Goal: Communication & Community: Answer question/provide support

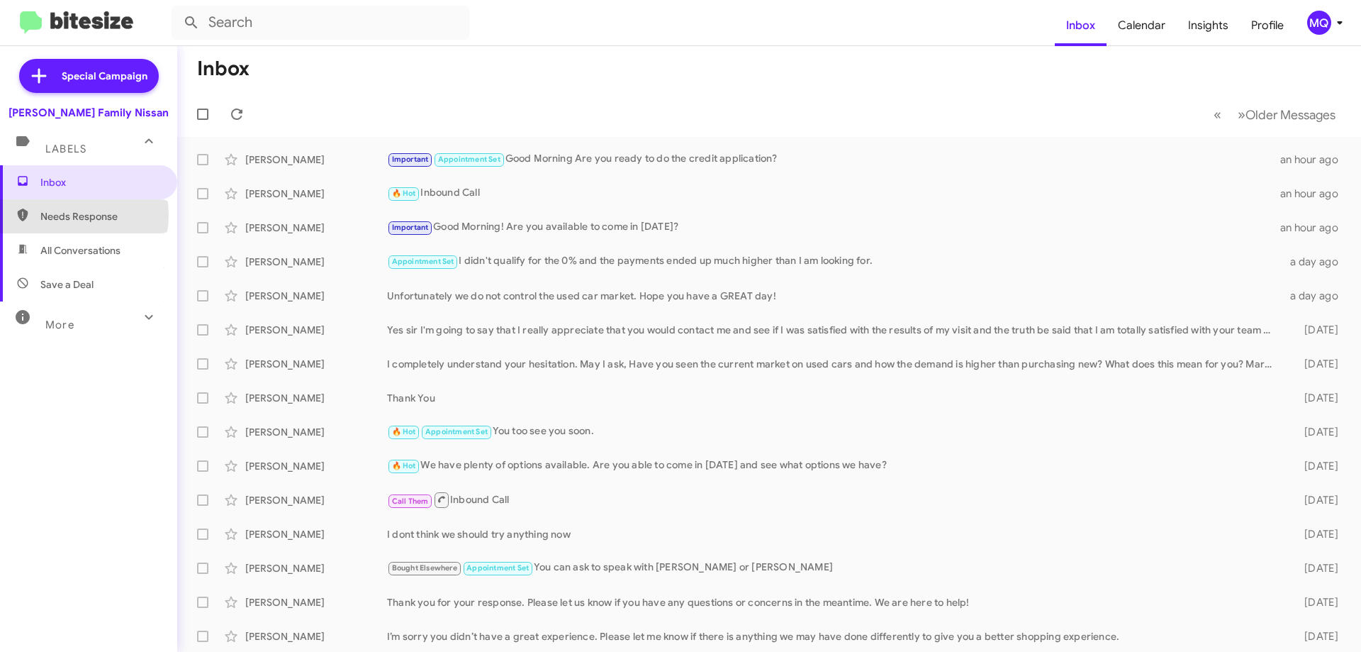
click at [73, 215] on span "Needs Response" at bounding box center [100, 216] width 121 height 14
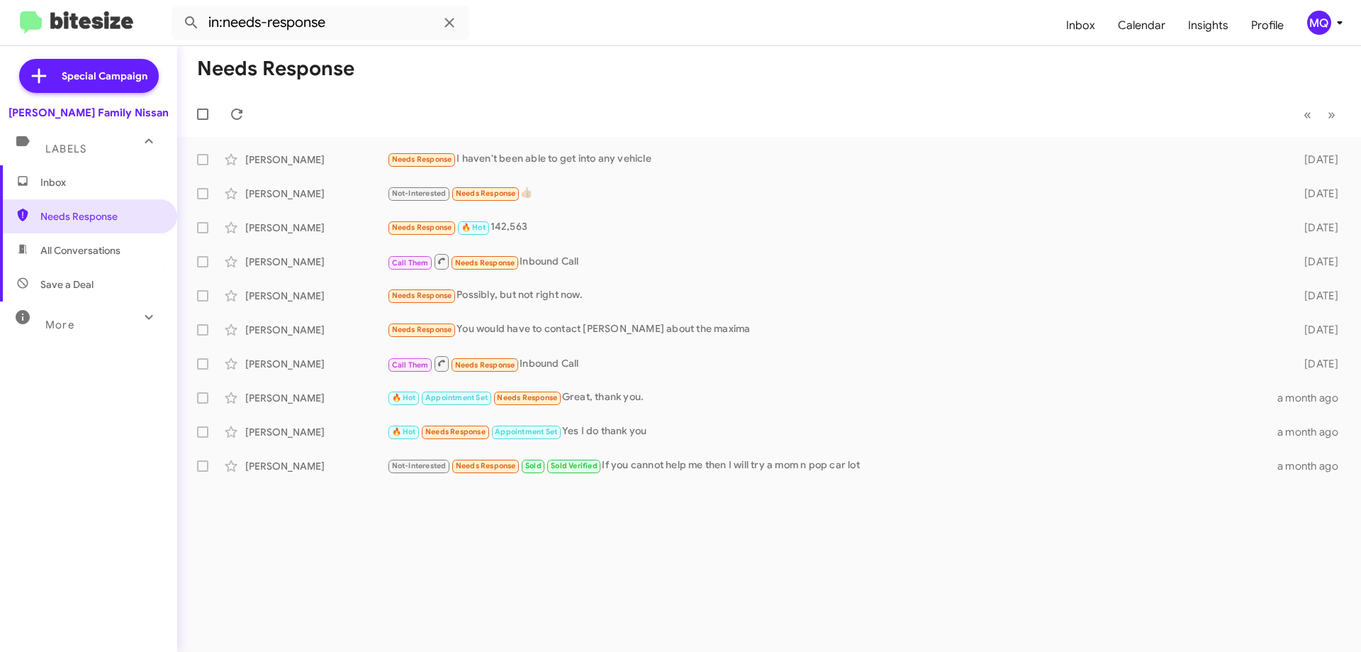
click at [82, 323] on div "More" at bounding box center [74, 319] width 126 height 26
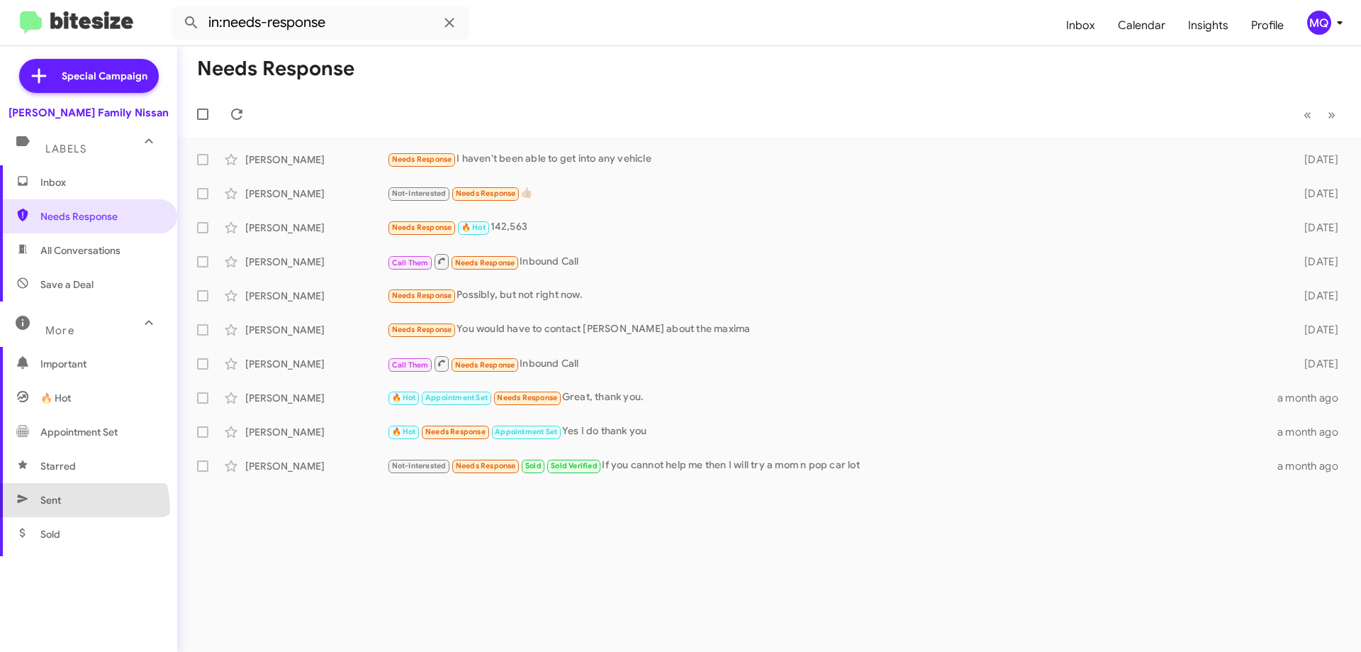
click at [65, 508] on span "Sent" at bounding box center [88, 500] width 177 height 34
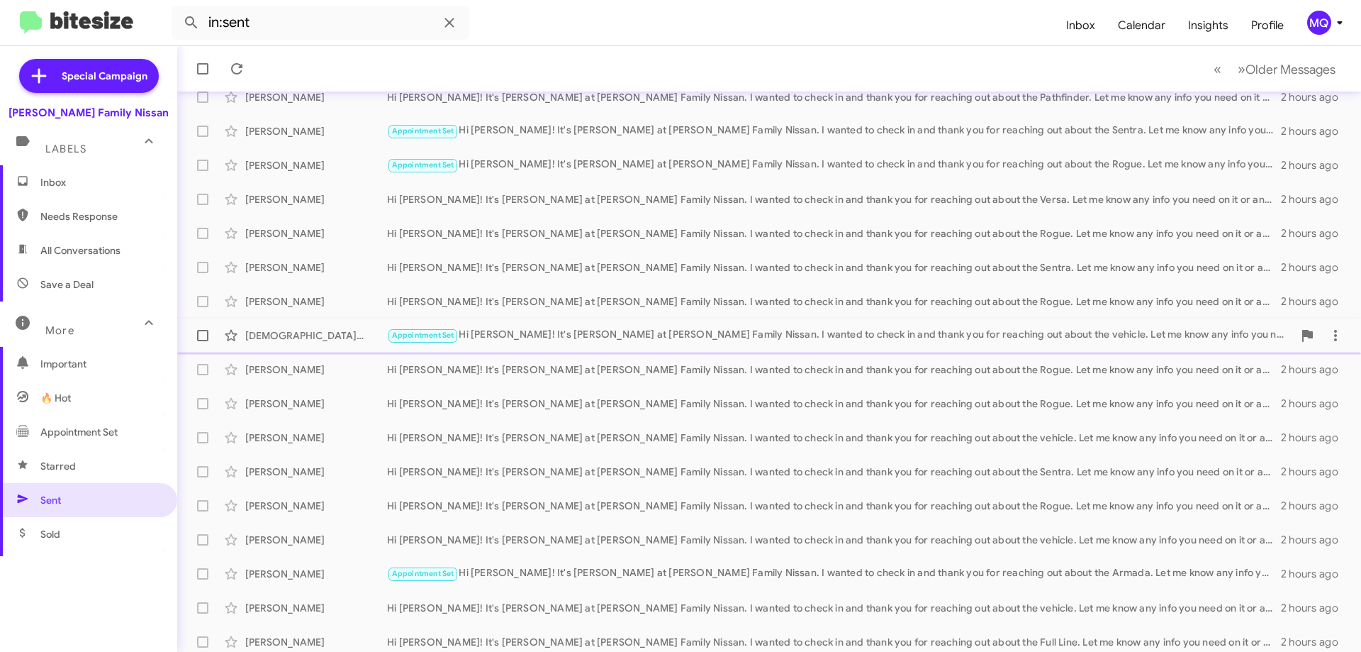
scroll to position [172, 0]
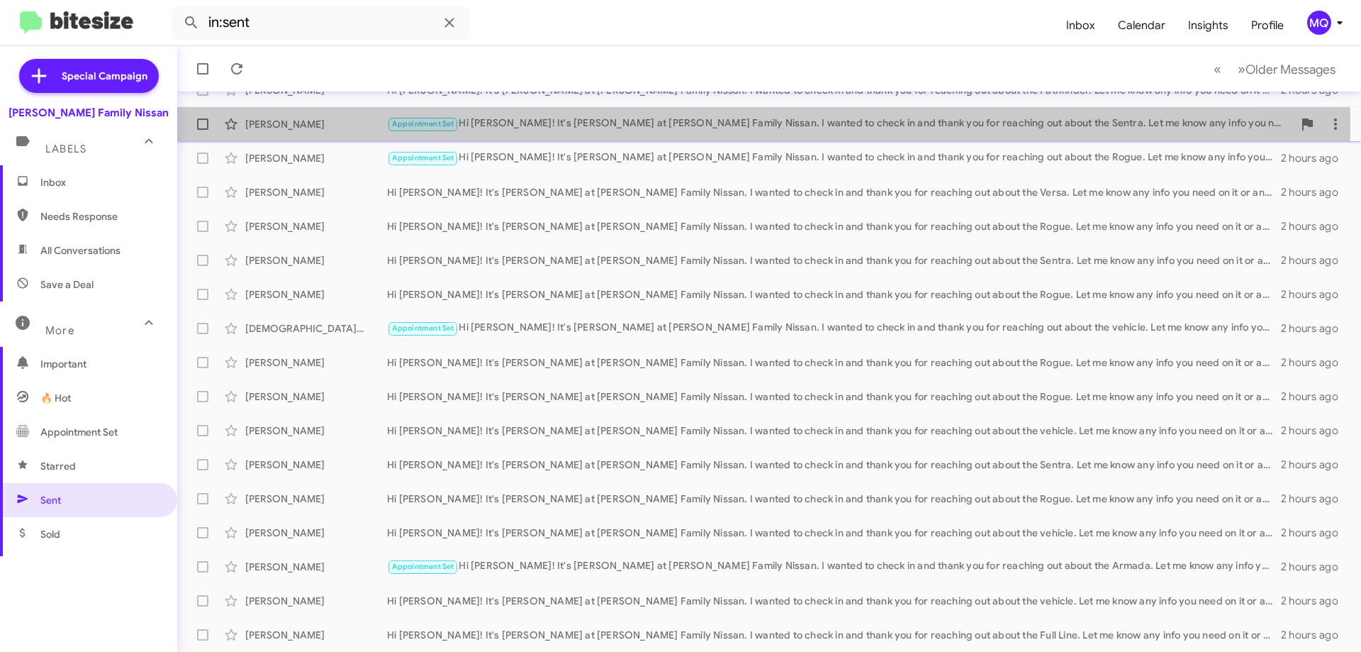
click at [586, 121] on div "Appointment Set Hi [PERSON_NAME]! It's [PERSON_NAME] at [PERSON_NAME] Family Ni…" at bounding box center [840, 124] width 906 height 16
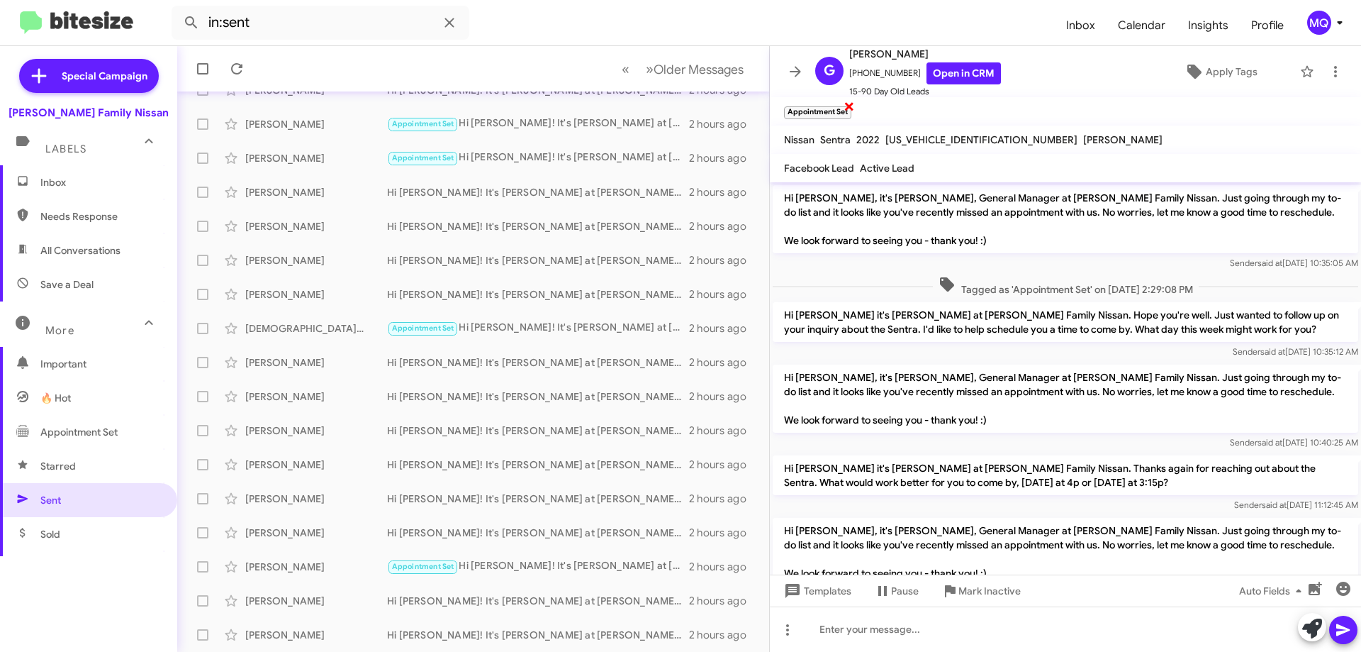
click at [849, 103] on span "×" at bounding box center [849, 105] width 11 height 17
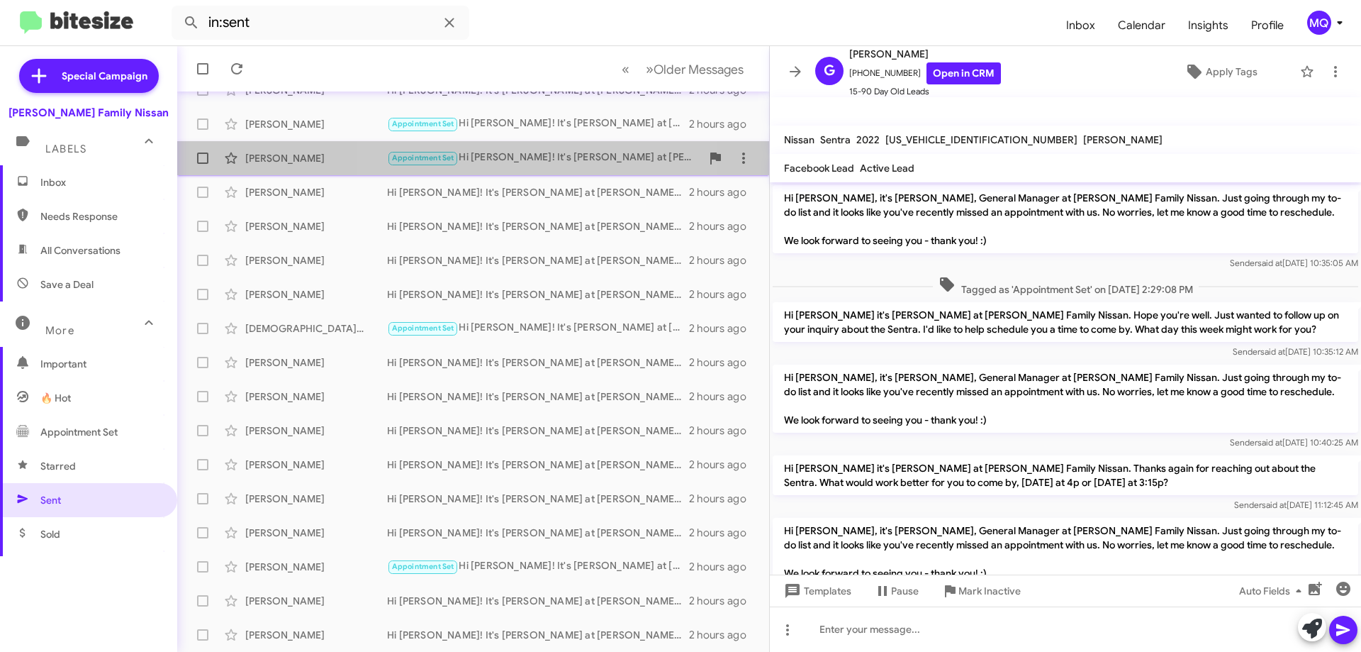
click at [547, 160] on div "Appointment Set Hi [PERSON_NAME]! It's [PERSON_NAME] at [PERSON_NAME] Family Ni…" at bounding box center [544, 158] width 314 height 16
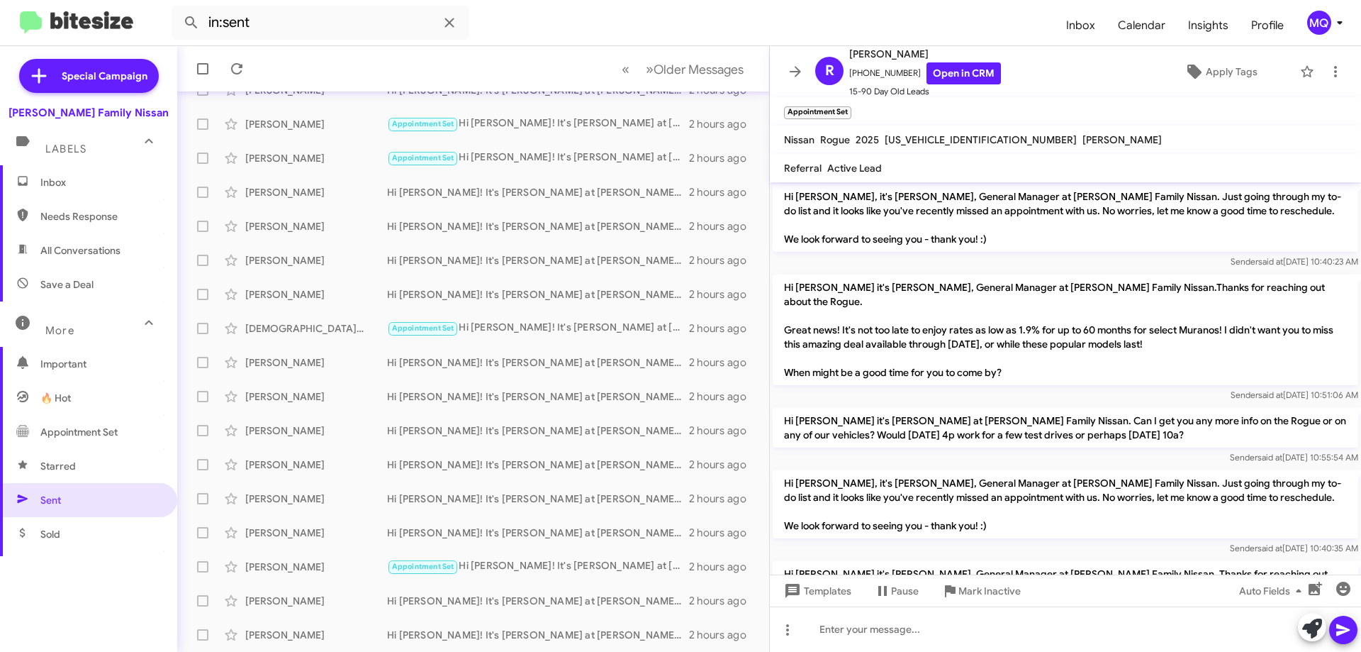
scroll to position [125, 0]
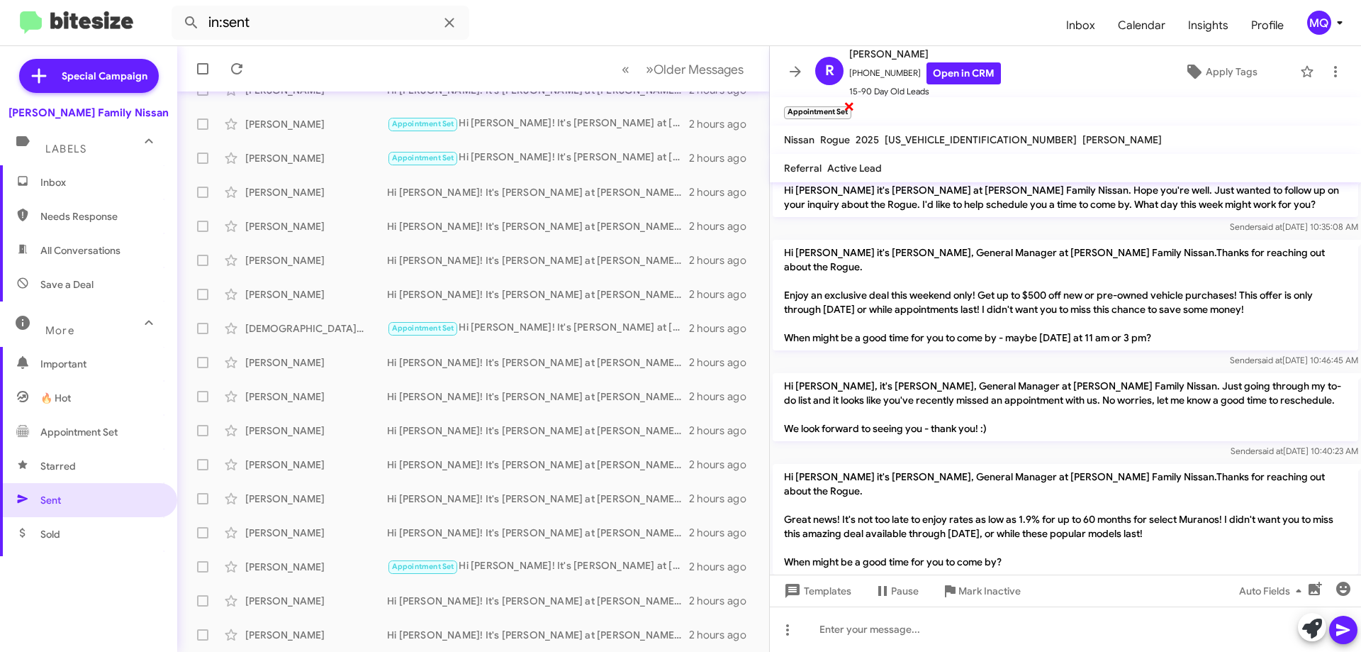
click at [850, 104] on span "×" at bounding box center [849, 105] width 11 height 17
click at [483, 333] on div "Appointment Set Hi [PERSON_NAME]! It's [PERSON_NAME] at [PERSON_NAME] Family Ni…" at bounding box center [544, 328] width 314 height 16
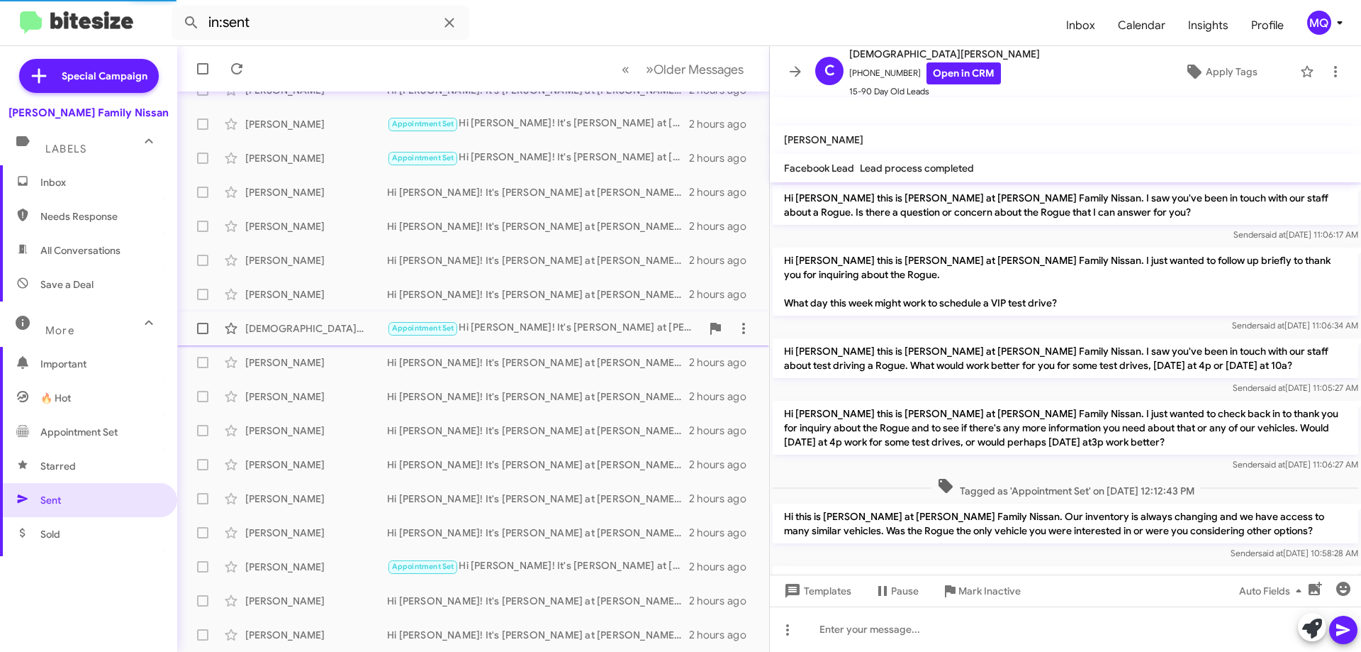
scroll to position [679, 0]
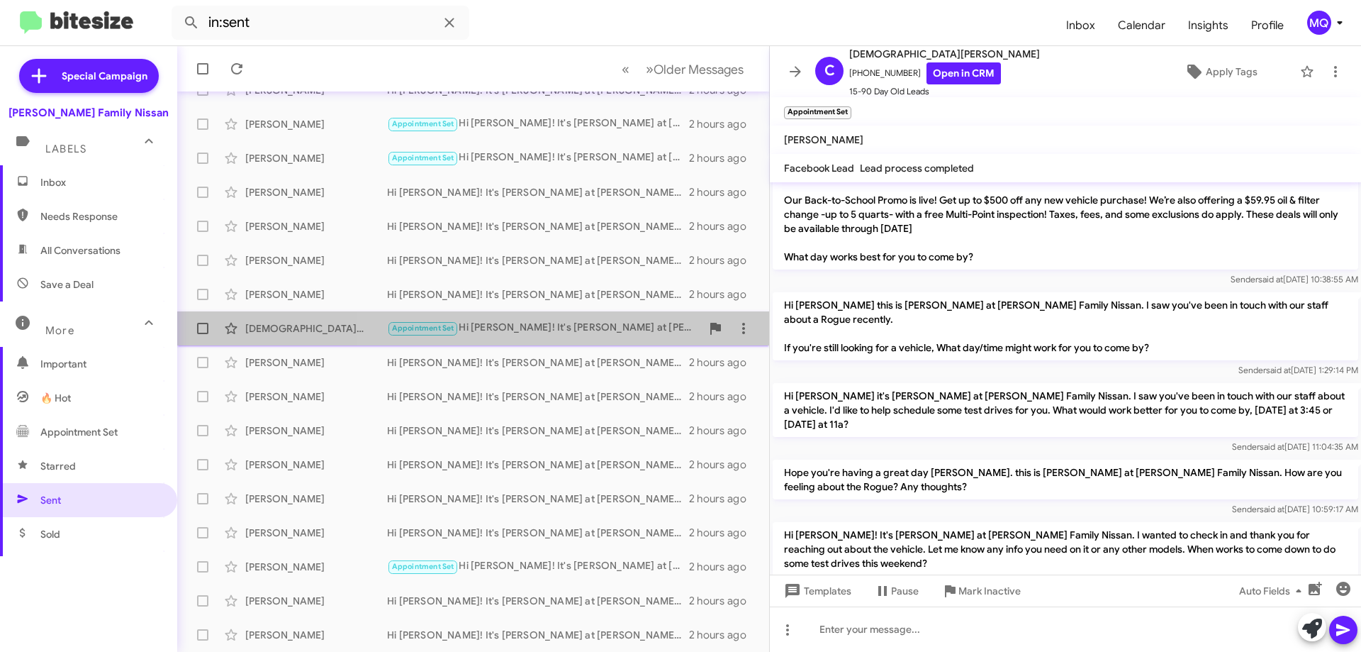
click at [574, 332] on div "Appointment Set Hi [PERSON_NAME]! It's [PERSON_NAME] at [PERSON_NAME] Family Ni…" at bounding box center [544, 328] width 314 height 16
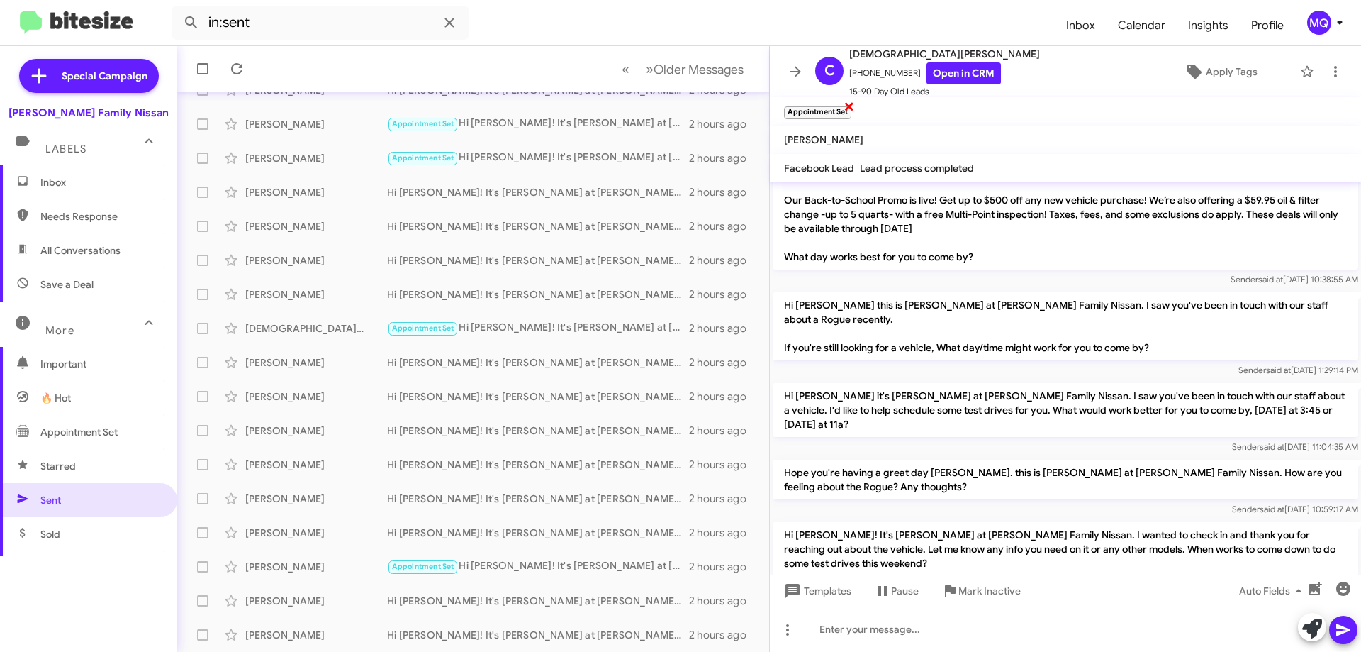
click at [847, 106] on span "×" at bounding box center [849, 105] width 11 height 17
click at [522, 564] on div "Appointment Set Hi [PERSON_NAME]! It's [PERSON_NAME] at [PERSON_NAME] Family Ni…" at bounding box center [544, 566] width 314 height 16
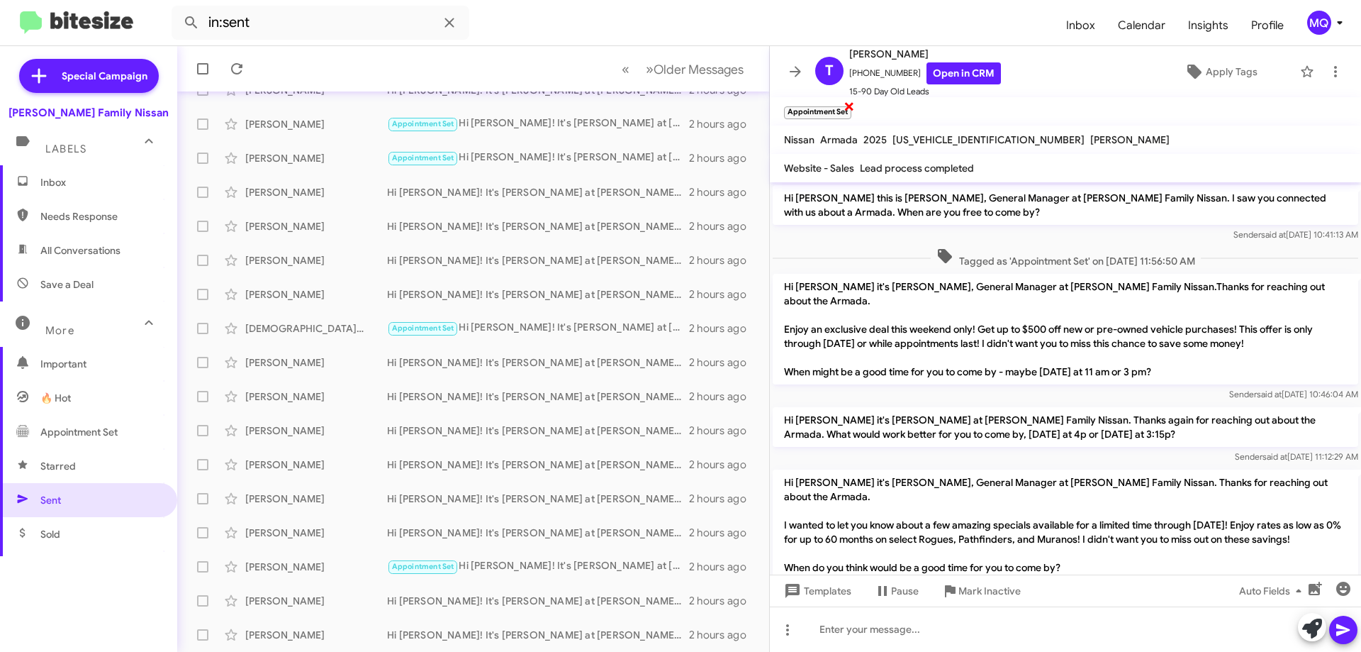
click at [844, 105] on span "×" at bounding box center [849, 105] width 11 height 17
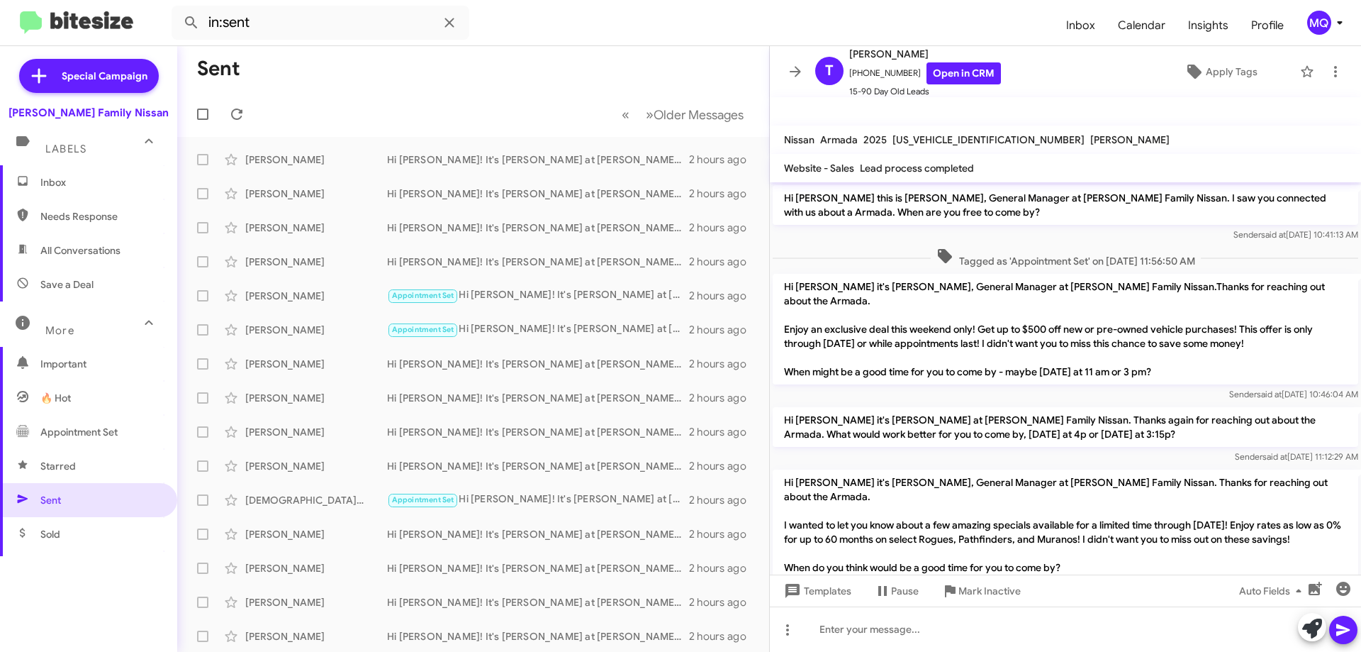
click at [70, 529] on span "Sold" at bounding box center [88, 534] width 177 height 34
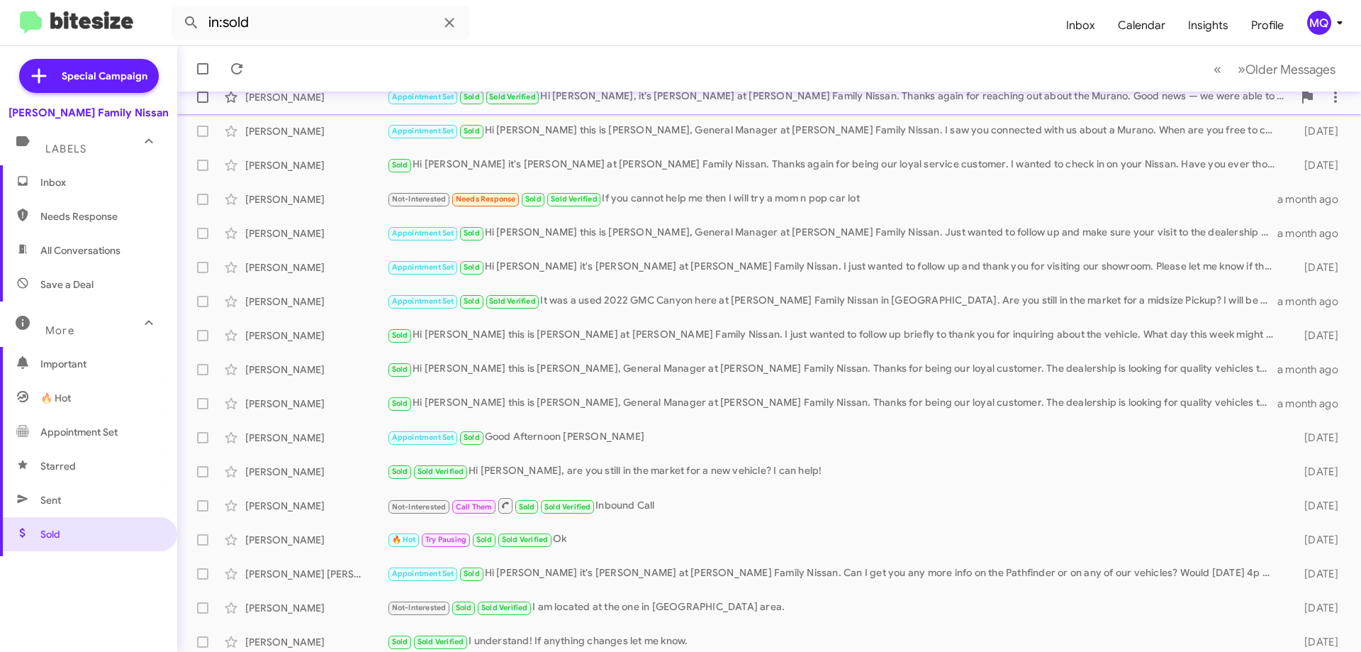
scroll to position [172, 0]
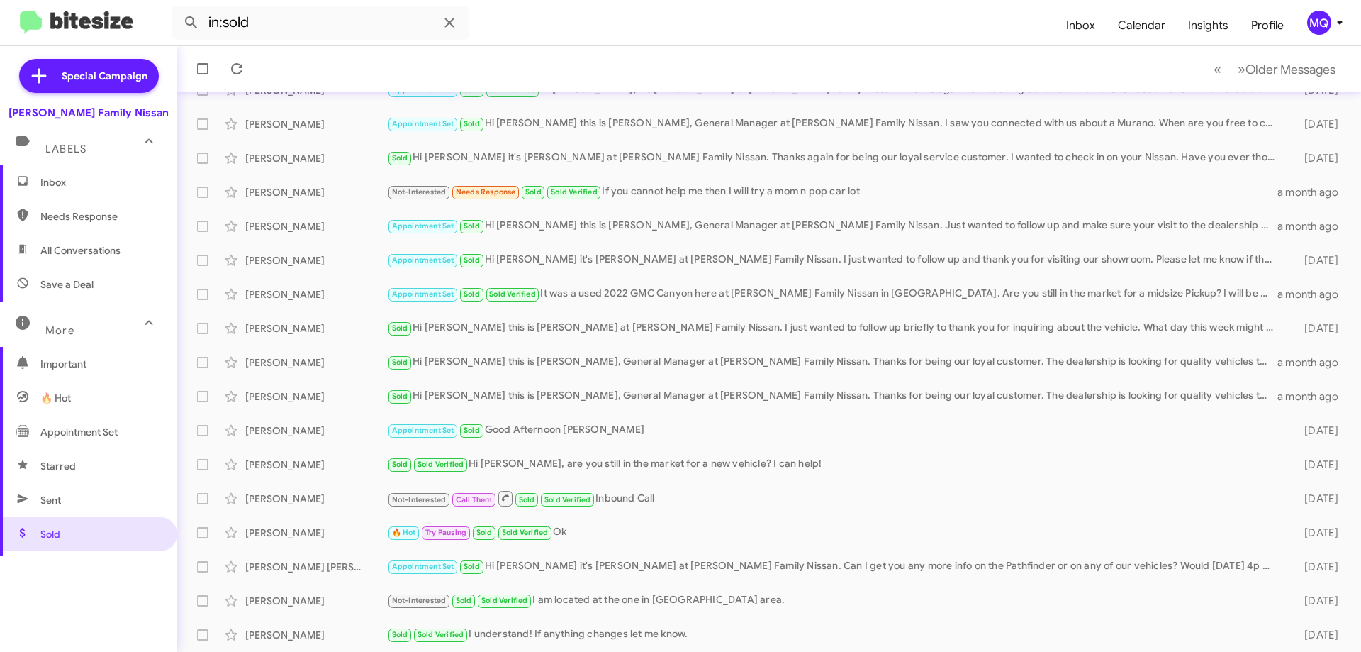
click at [77, 399] on span "🔥 Hot" at bounding box center [88, 398] width 177 height 34
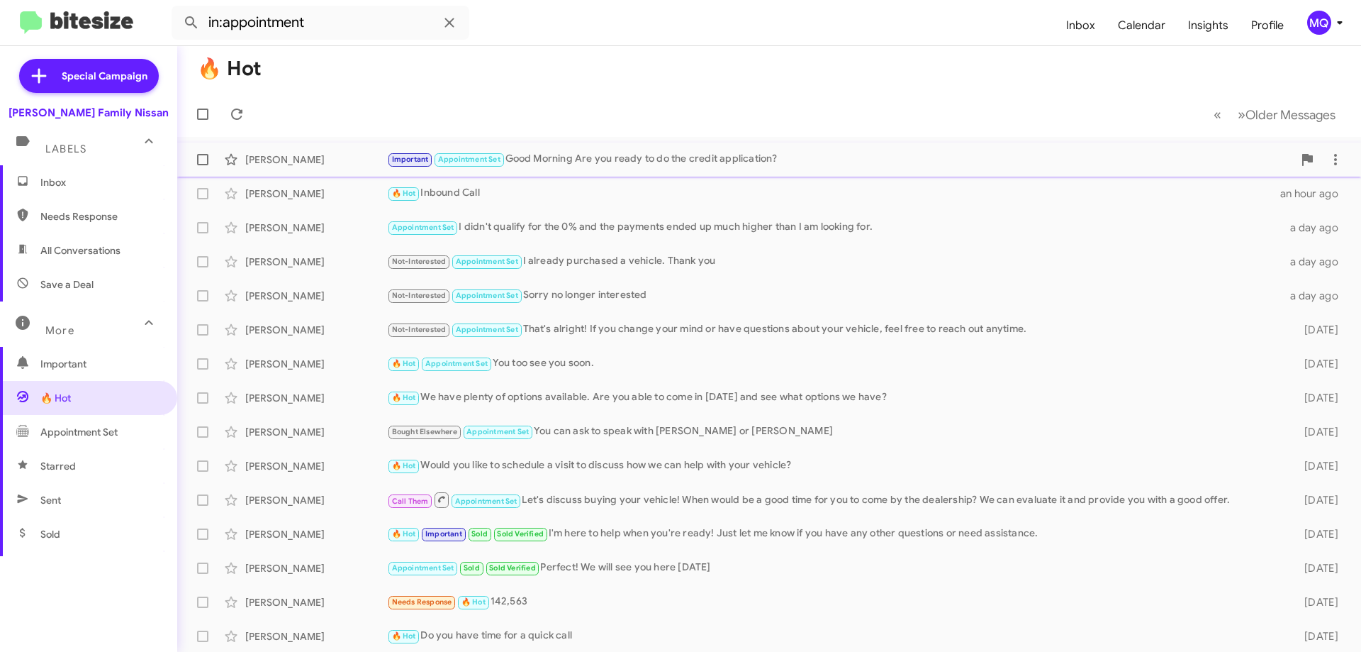
click at [634, 164] on div "Important Appointment Set Good Morning Are you ready to do the credit applicati…" at bounding box center [840, 159] width 906 height 16
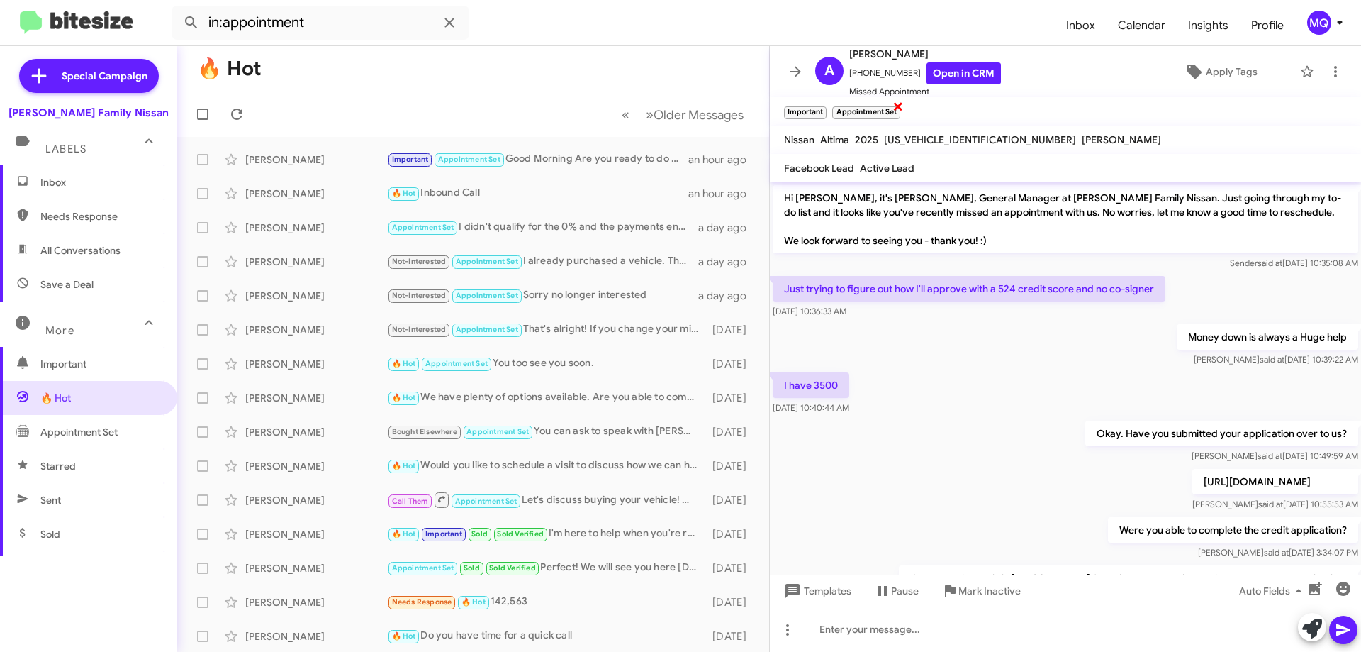
click at [897, 105] on span "×" at bounding box center [898, 105] width 11 height 17
click at [540, 226] on div "Appointment Set I didn't qualify for the 0% and the payments ended up much high…" at bounding box center [544, 227] width 314 height 16
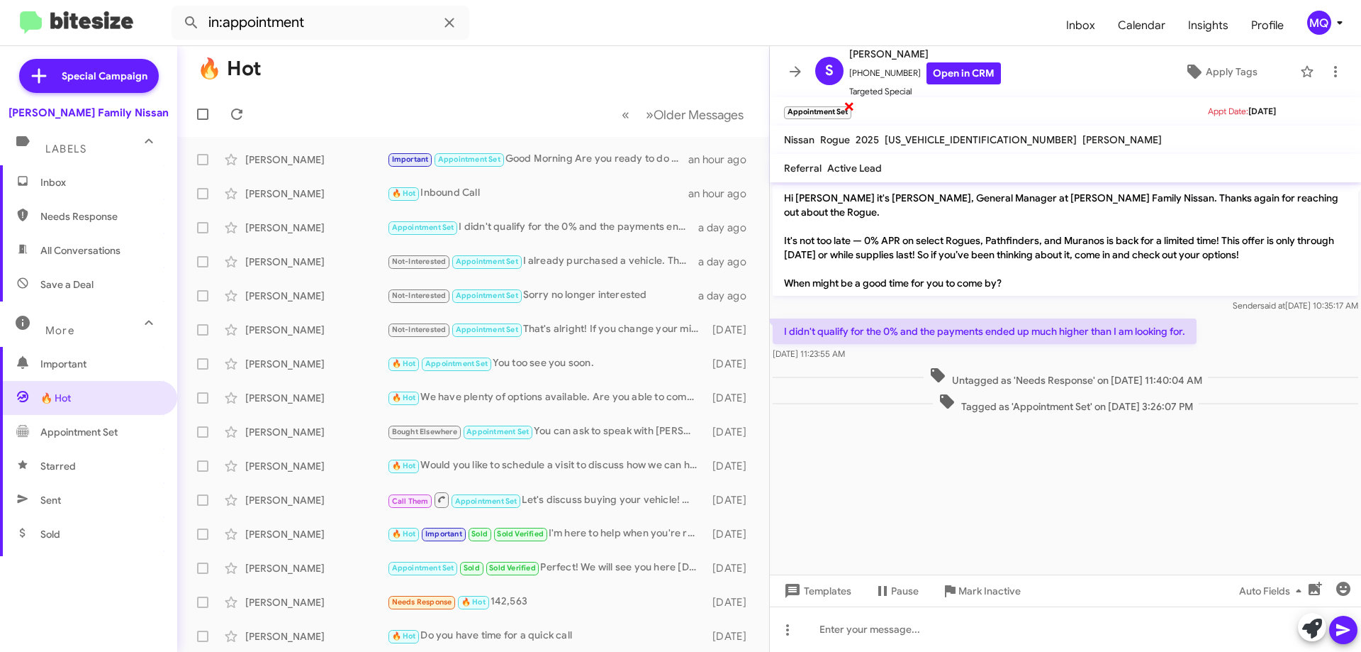
click at [847, 104] on span "×" at bounding box center [849, 105] width 11 height 17
click at [567, 271] on div "[PERSON_NAME] Not-Interested Appointment Set I already purchased a vehicle. Tha…" at bounding box center [473, 261] width 569 height 28
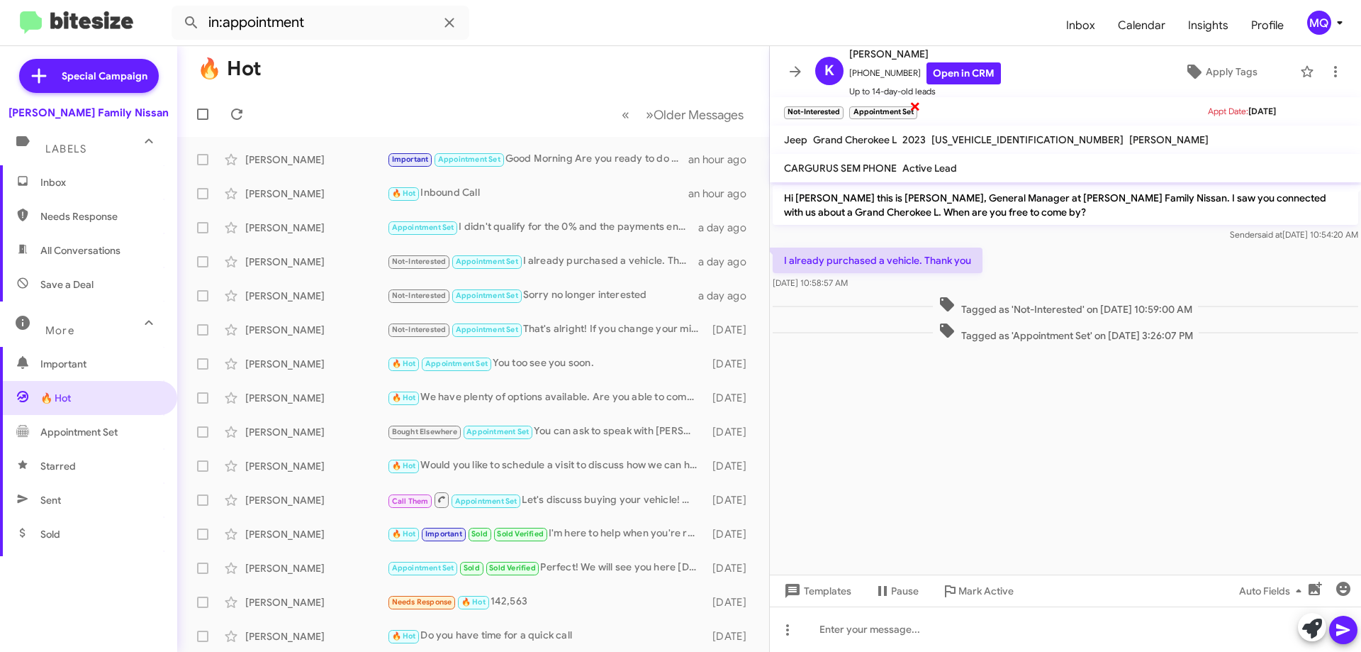
click at [915, 103] on span "×" at bounding box center [915, 105] width 11 height 17
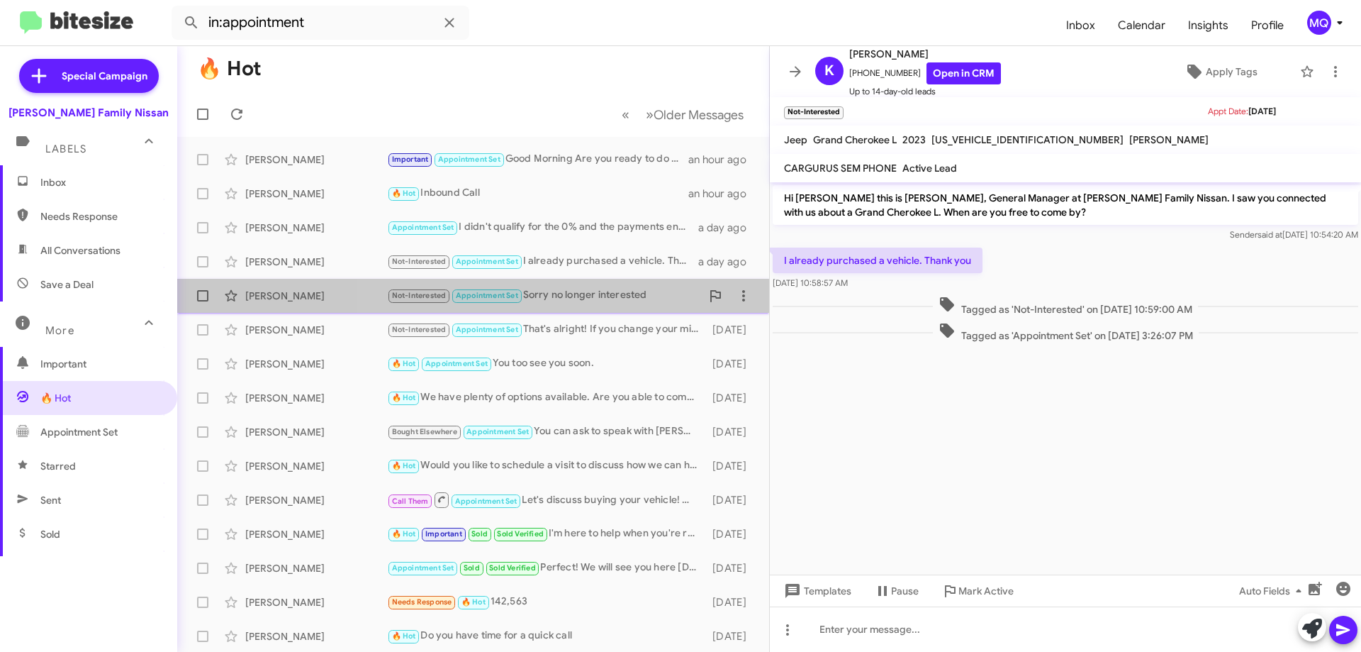
click at [574, 301] on div "Not-Interested Appointment Set Sorry no longer interested" at bounding box center [544, 295] width 314 height 16
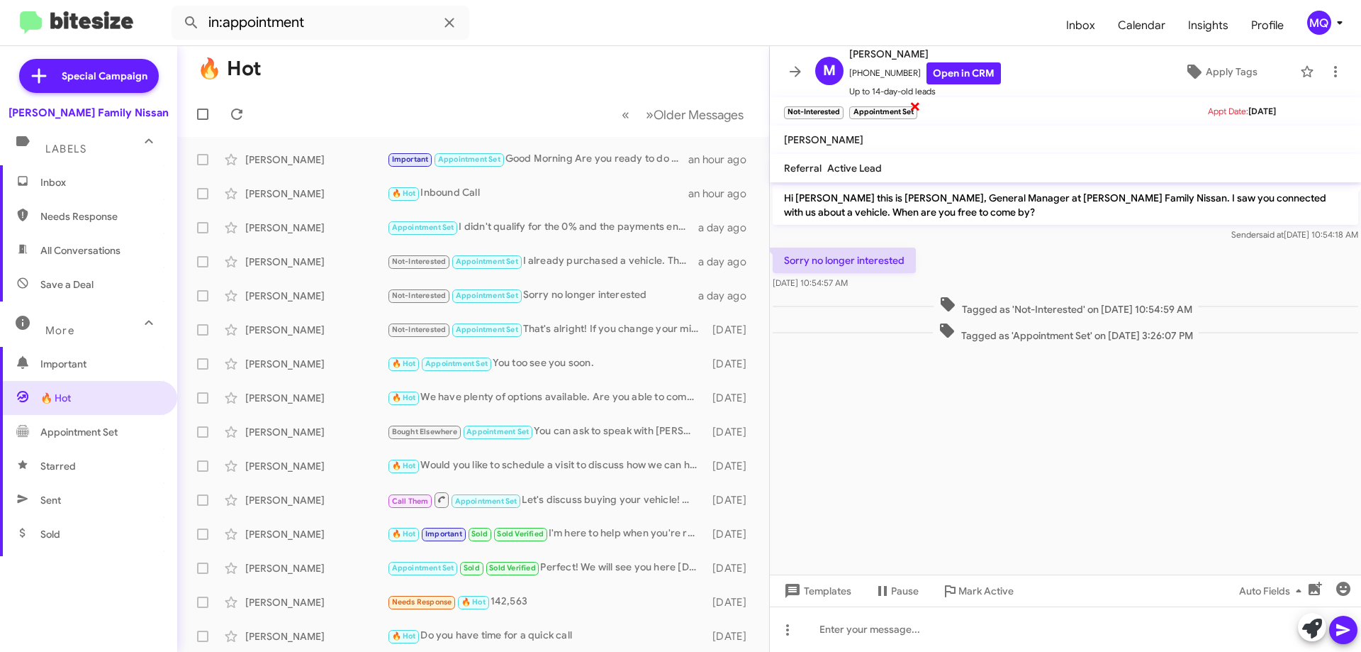
click at [917, 104] on span "×" at bounding box center [915, 105] width 11 height 17
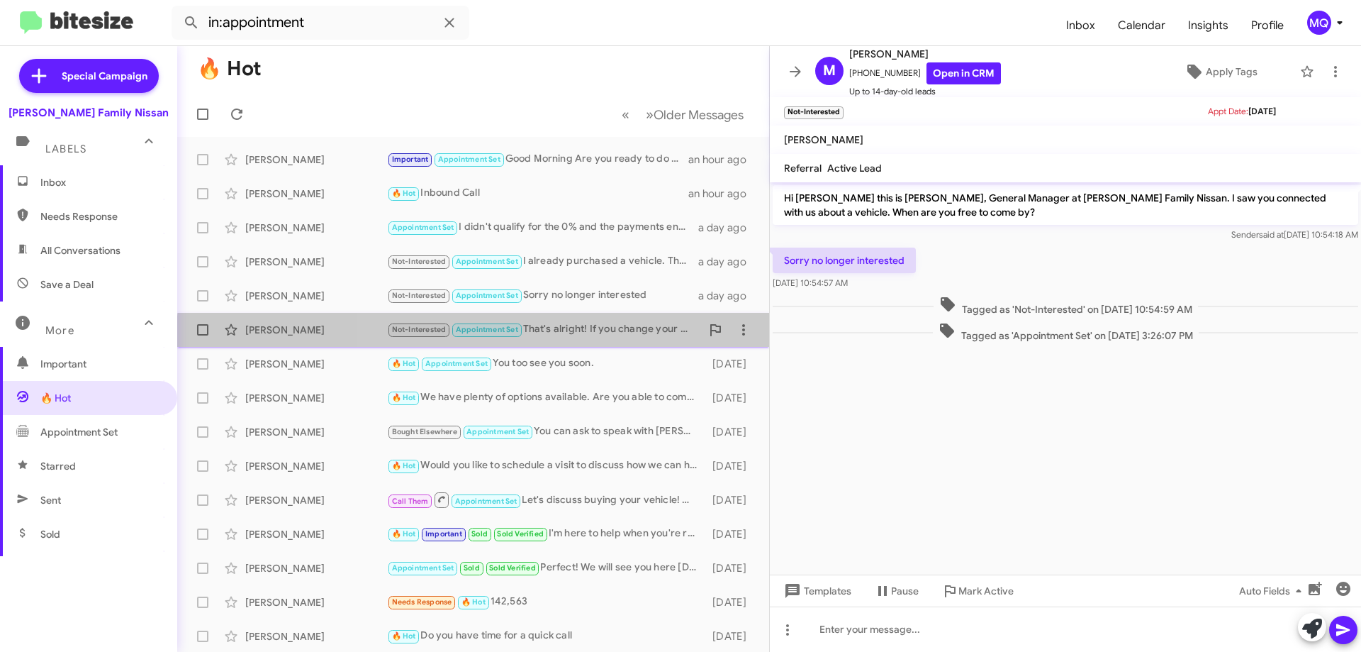
click at [620, 340] on div "[PERSON_NAME] Not-Interested Appointment Set That's alright! If you change your…" at bounding box center [473, 329] width 569 height 28
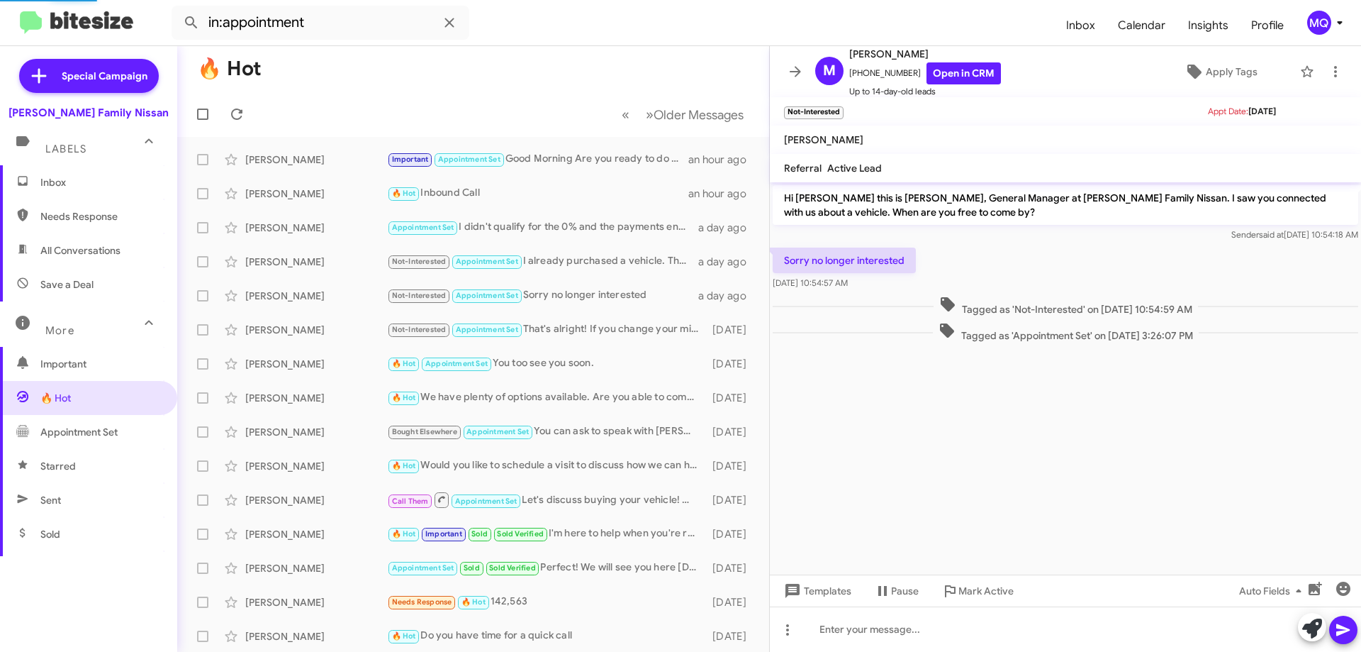
scroll to position [686, 0]
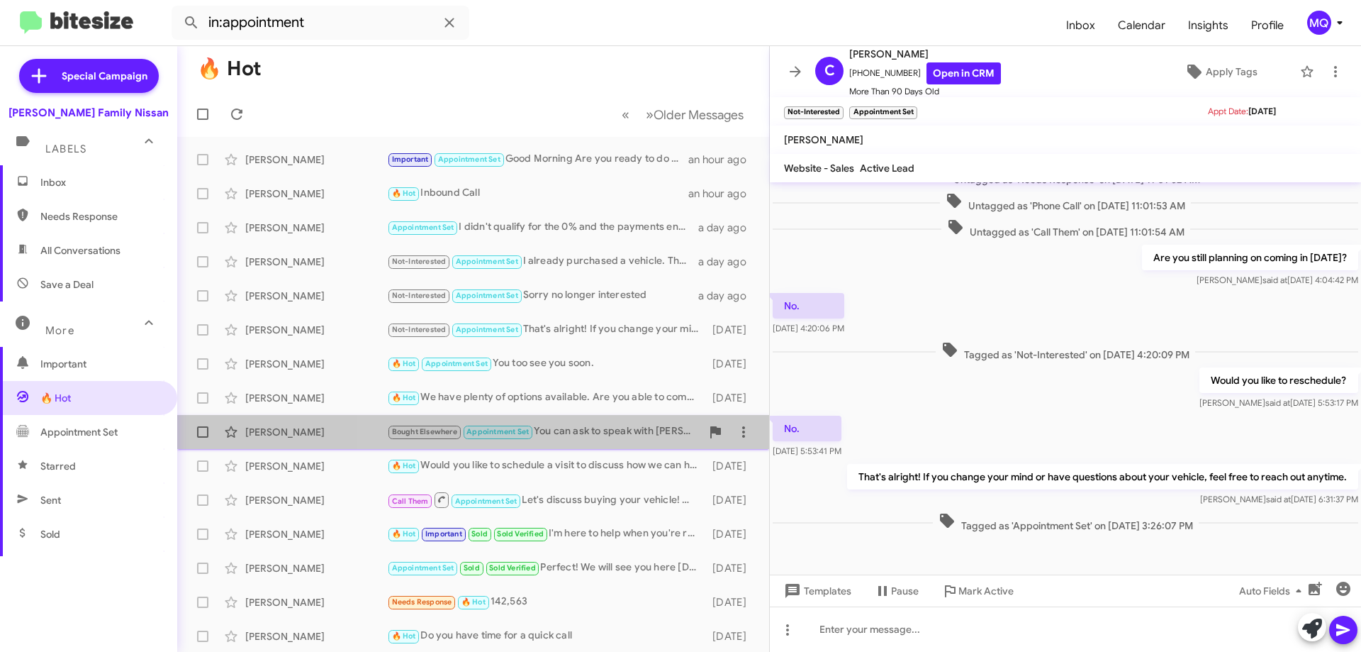
click at [584, 434] on div "Bought Elsewhere Appointment Set You can ask to speak with [PERSON_NAME] or [PE…" at bounding box center [544, 431] width 314 height 16
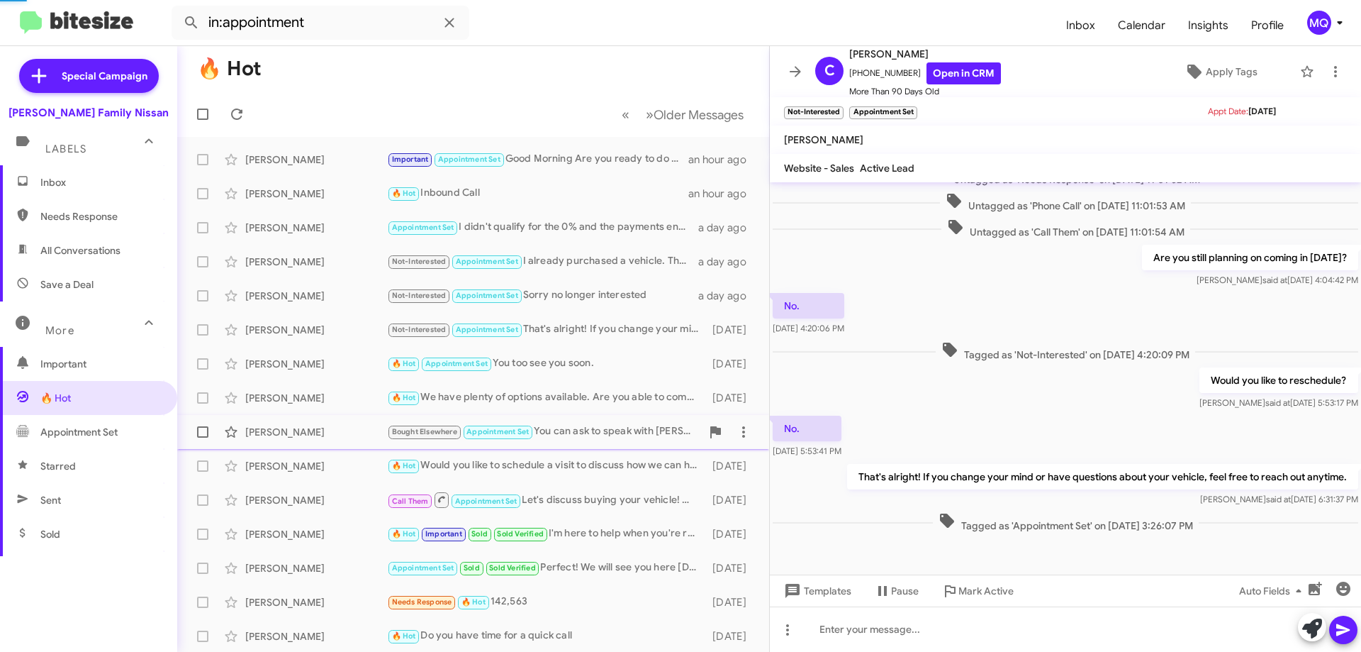
scroll to position [475, 0]
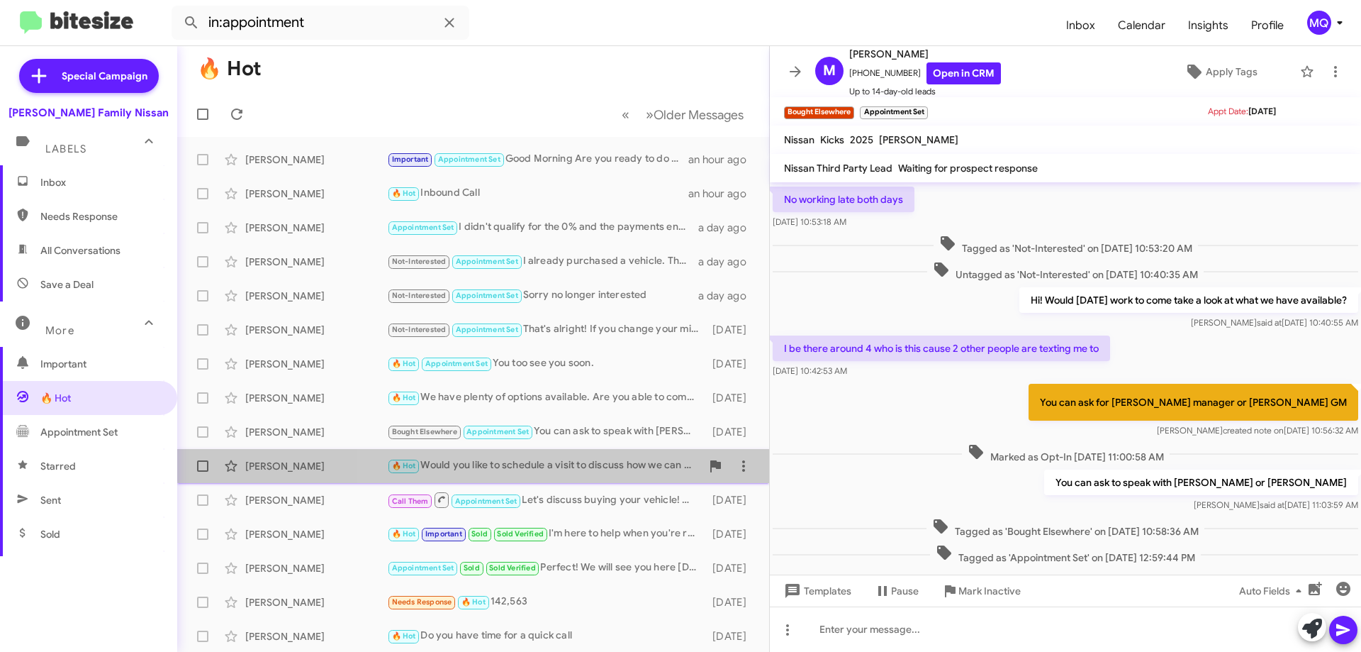
click at [600, 457] on div "🔥 Hot Would you like to schedule a visit to discuss how we can help with your v…" at bounding box center [544, 465] width 314 height 16
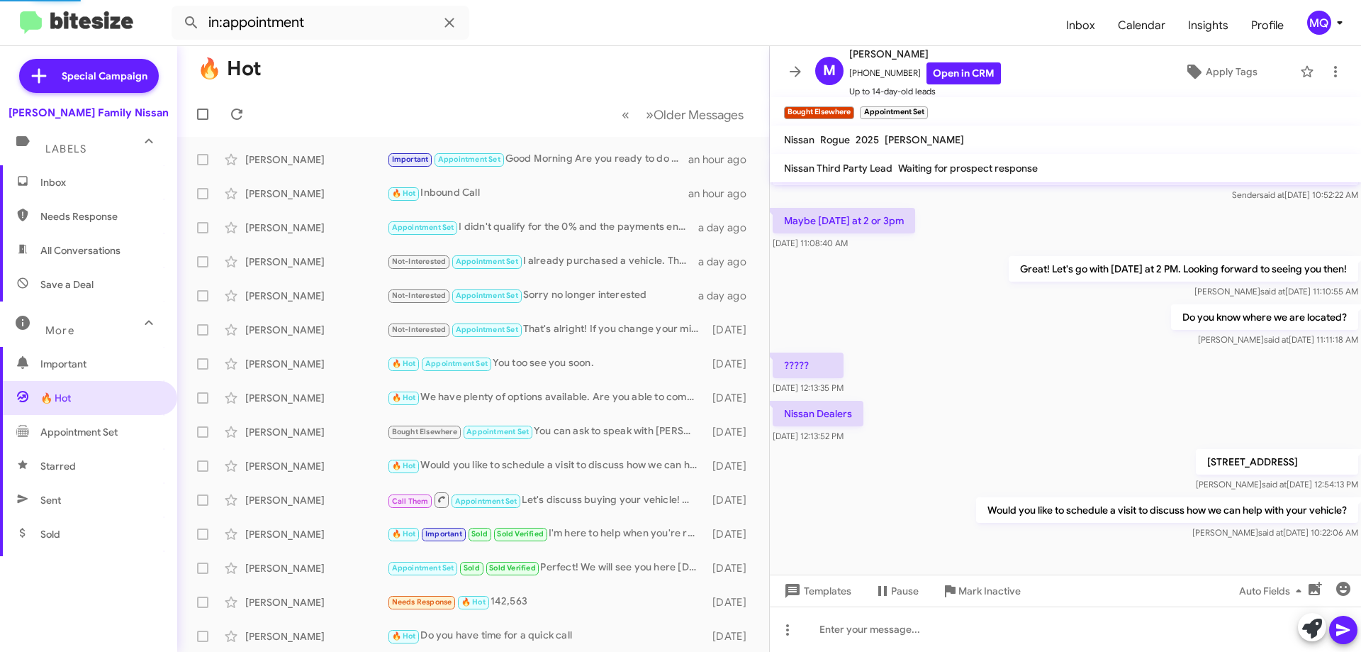
scroll to position [102, 0]
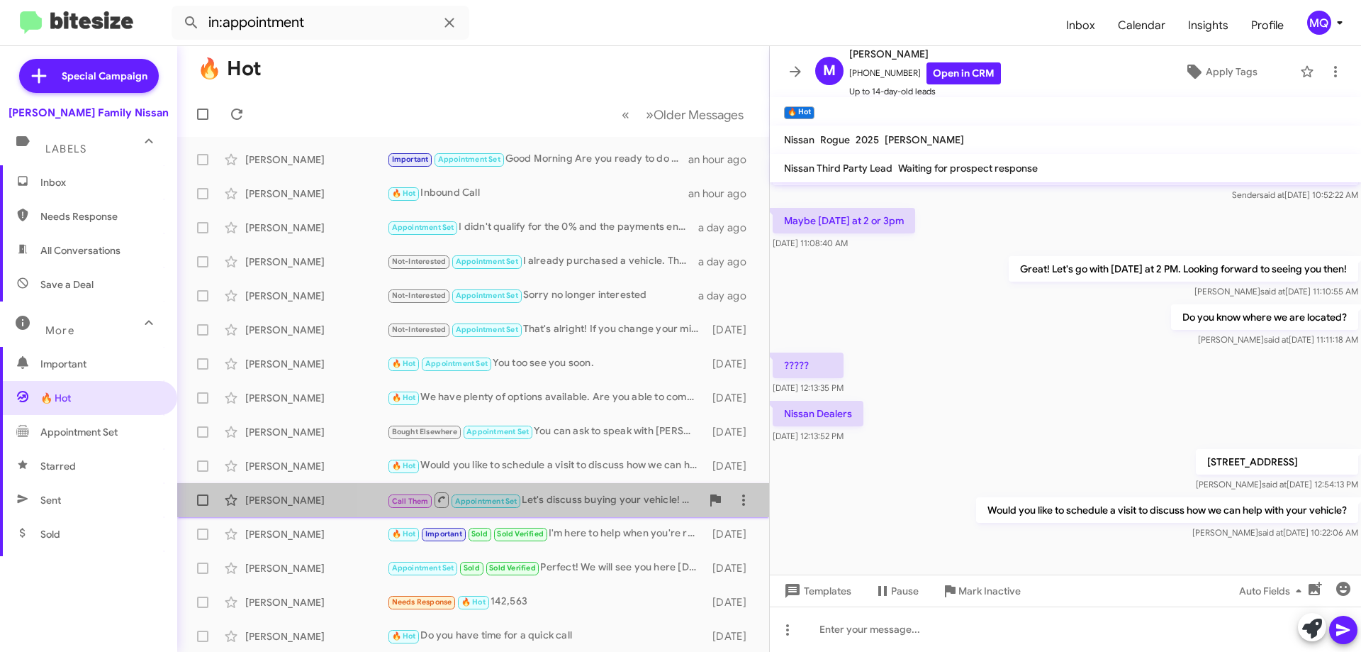
click at [594, 496] on div "Call Them Appointment Set Let's discuss buying your vehicle! When would be a go…" at bounding box center [544, 500] width 314 height 18
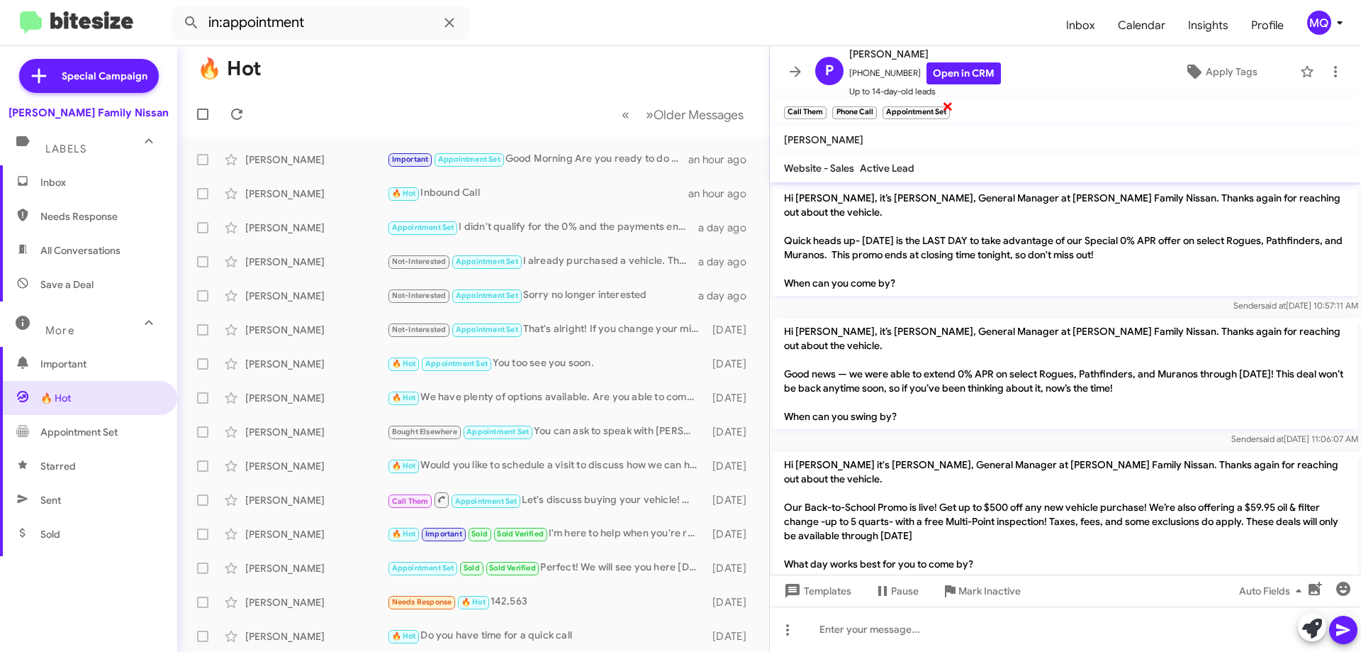
click at [944, 104] on span "×" at bounding box center [947, 105] width 11 height 17
click at [873, 108] on span "×" at bounding box center [874, 105] width 11 height 17
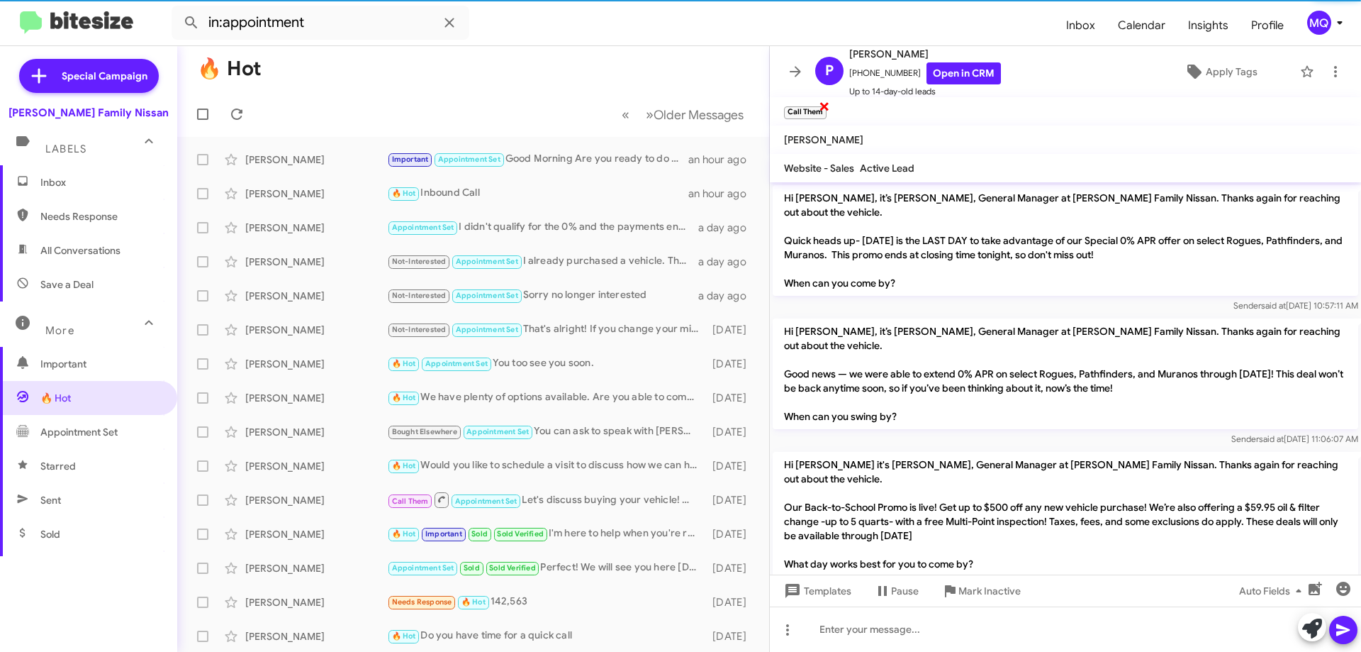
click at [824, 111] on span "×" at bounding box center [824, 105] width 11 height 17
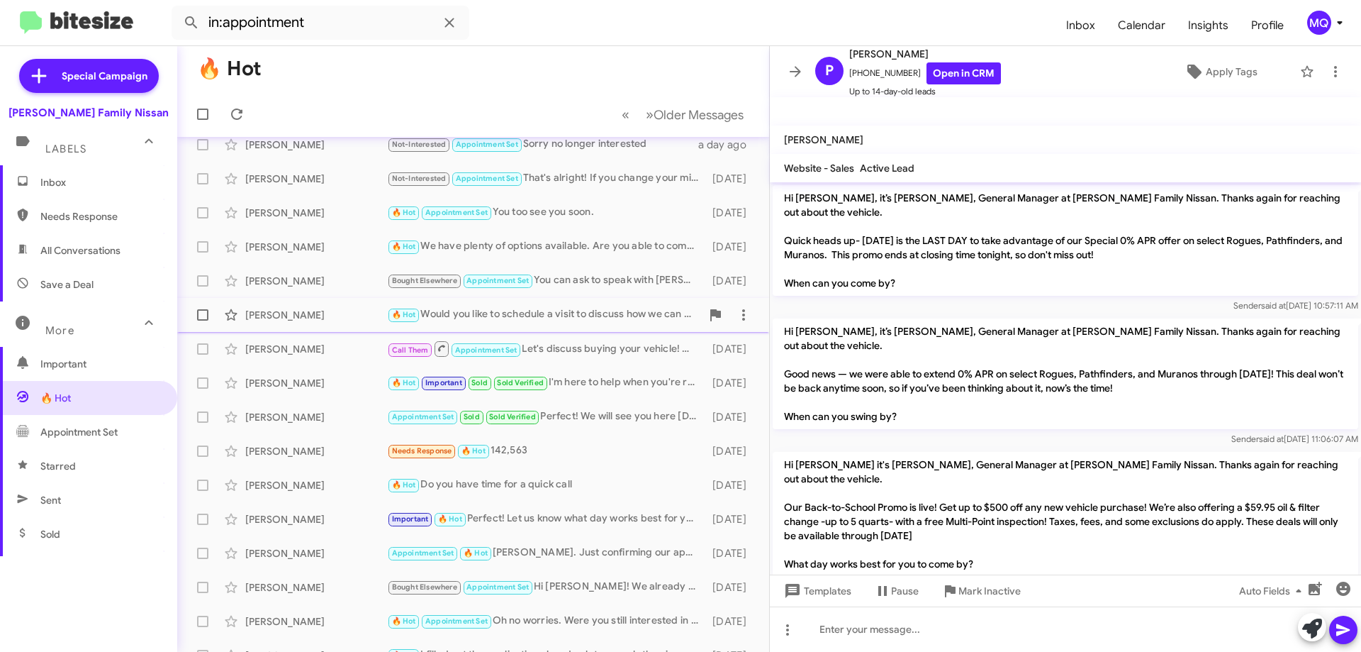
scroll to position [172, 0]
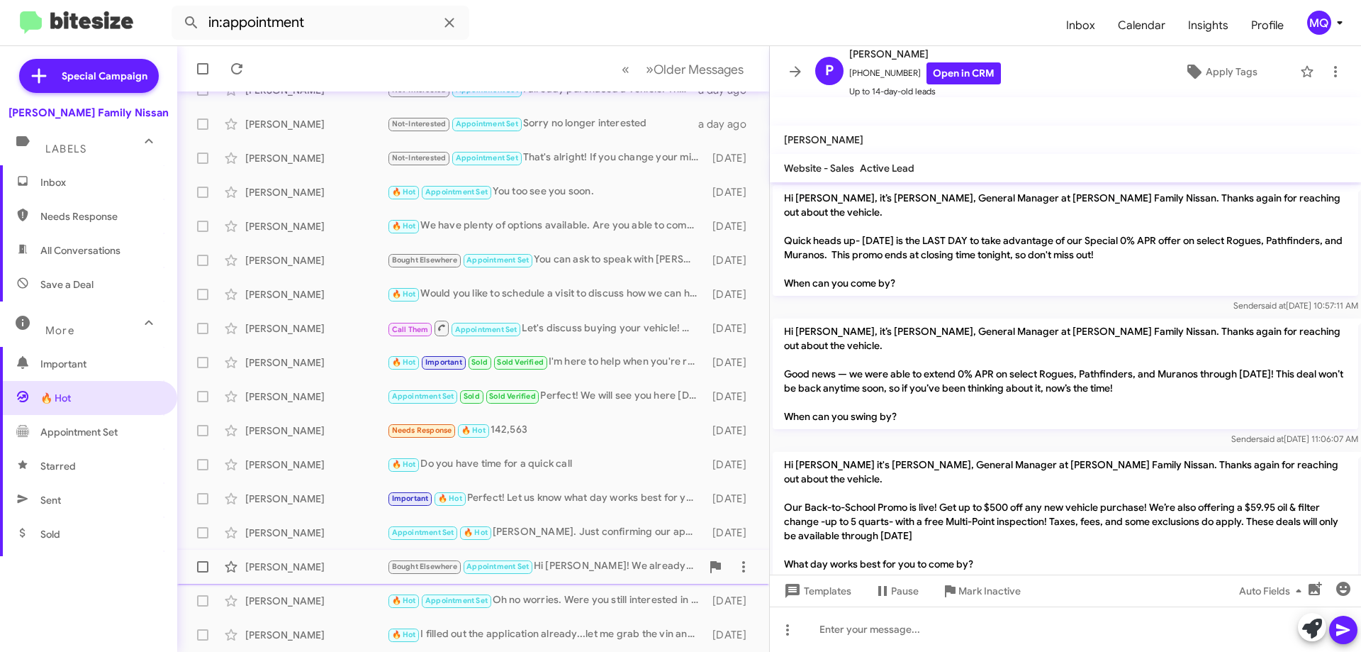
click at [595, 568] on div "Bought Elsewhere Appointment Set Hi [PERSON_NAME]! We already made a vehicle pu…" at bounding box center [544, 566] width 314 height 16
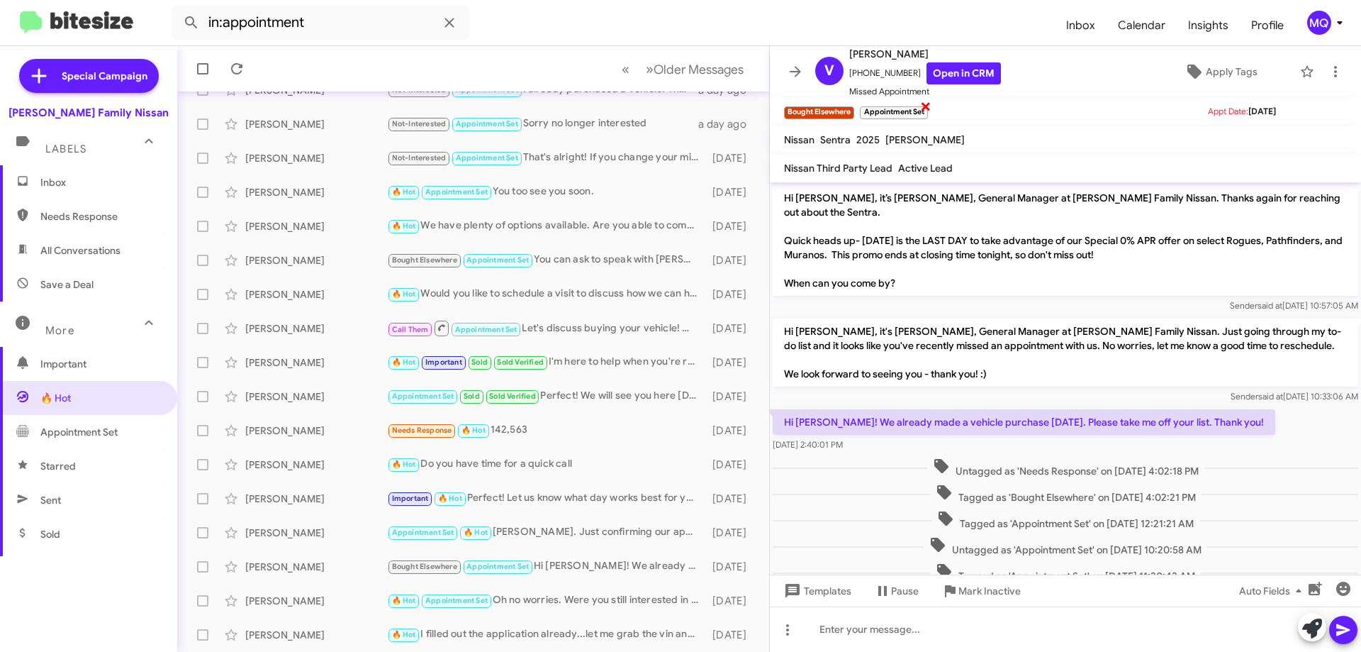
click at [927, 106] on span "×" at bounding box center [925, 105] width 11 height 17
click at [99, 424] on span "Appointment Set" at bounding box center [88, 432] width 177 height 34
type input "in:appointment-set"
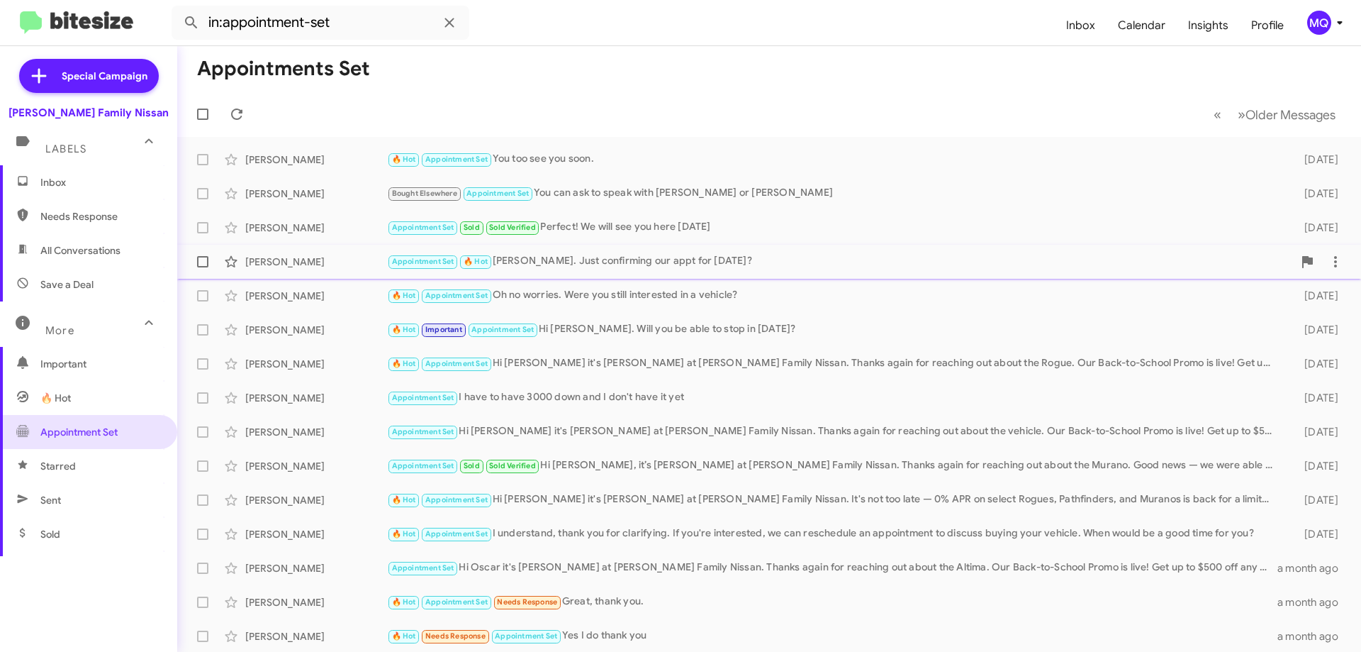
click at [634, 263] on div "Appointment Set 🔥 Hot [PERSON_NAME]. Just confirming our appt for [DATE]?" at bounding box center [840, 261] width 906 height 16
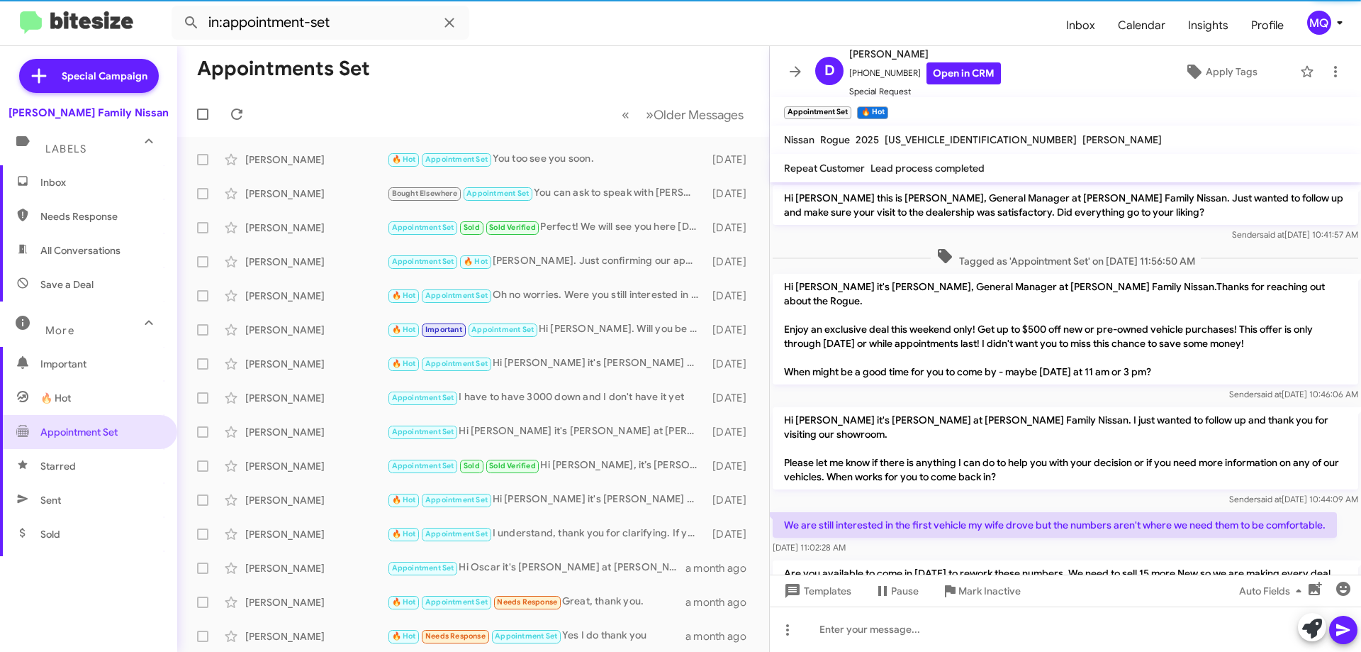
scroll to position [886, 0]
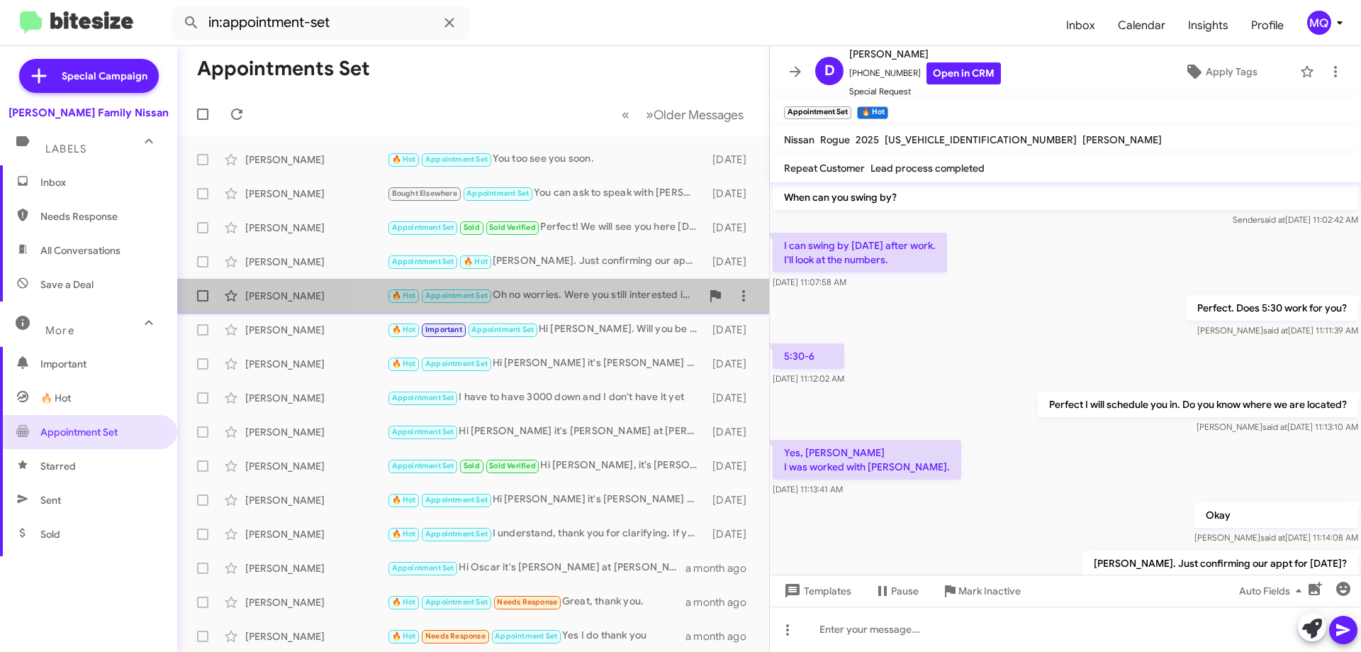
click at [575, 302] on div "🔥 Hot Appointment Set Oh no worries. Were you still interested in a vehicle?" at bounding box center [544, 295] width 314 height 16
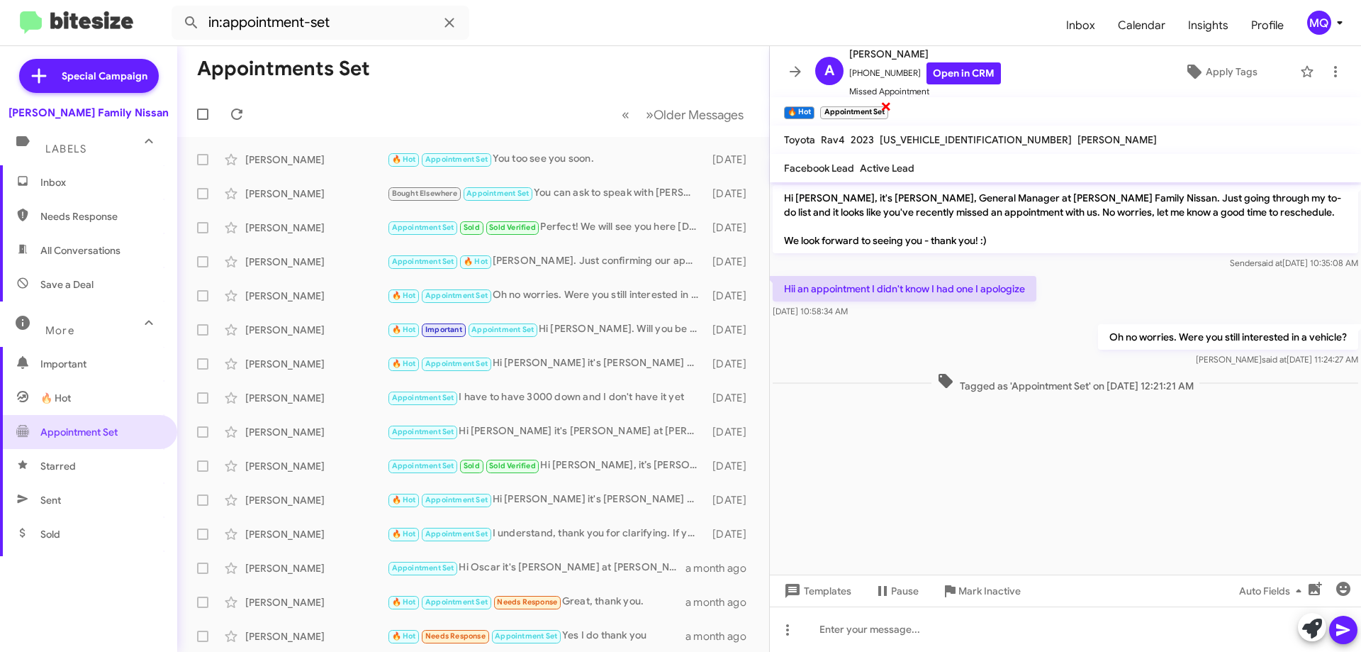
click at [887, 107] on span "×" at bounding box center [885, 105] width 11 height 17
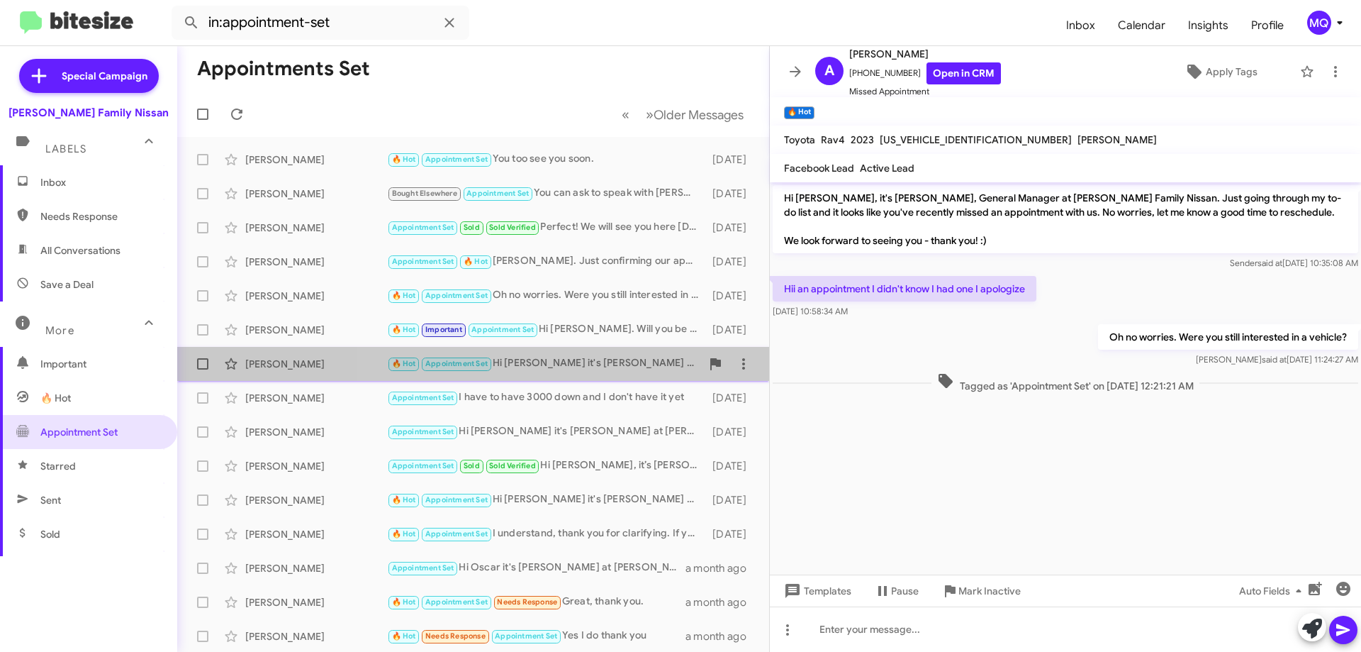
click at [617, 369] on div "🔥 Hot Appointment Set Hi [PERSON_NAME] it's [PERSON_NAME] at [PERSON_NAME] Fami…" at bounding box center [544, 363] width 314 height 16
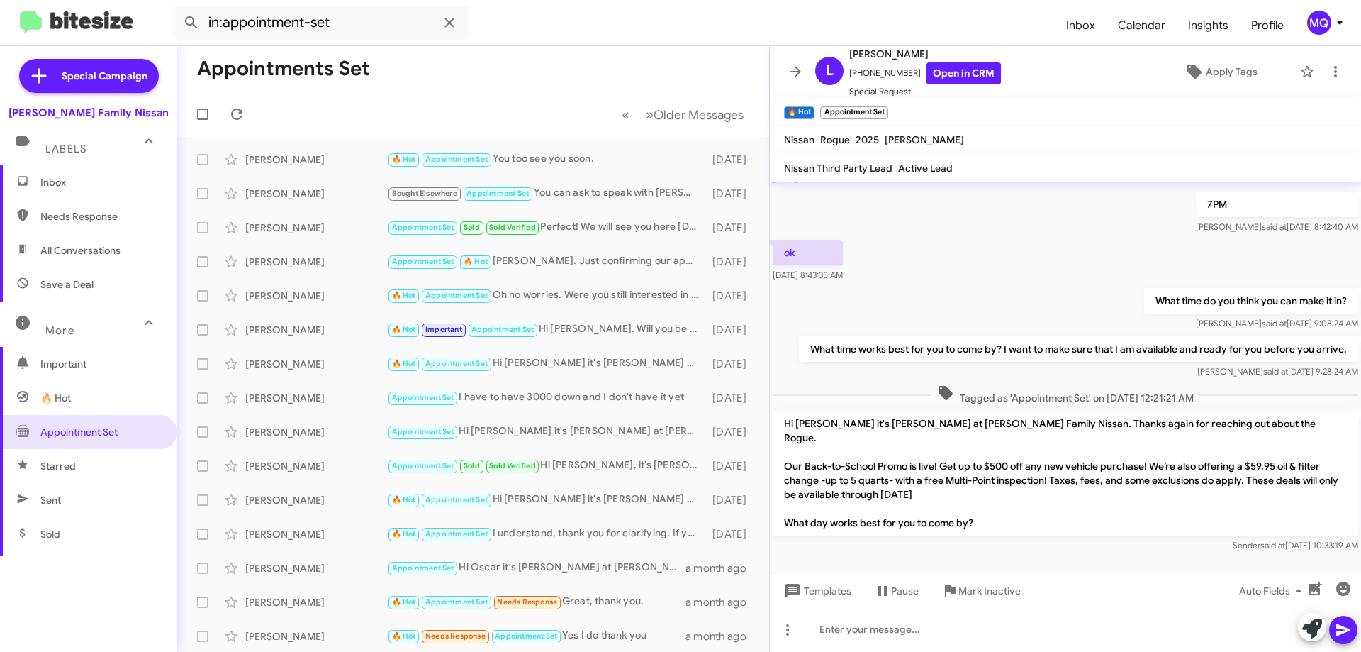
scroll to position [820, 0]
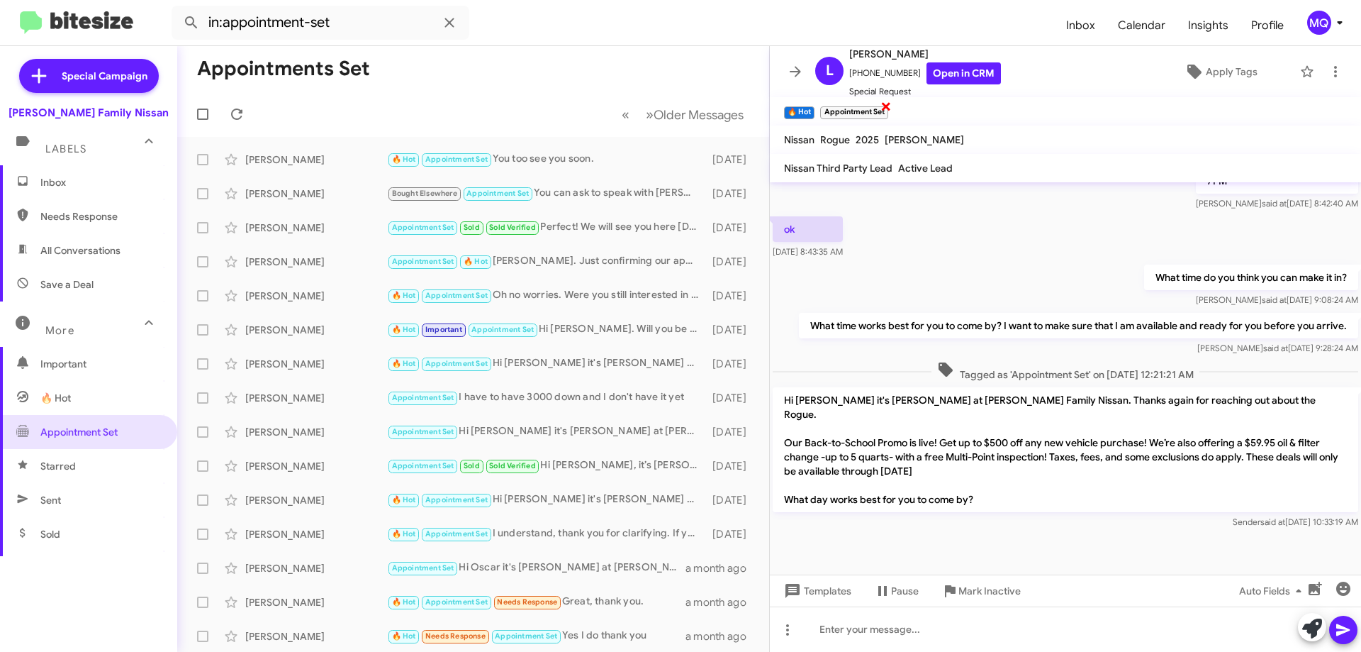
click at [887, 105] on span "×" at bounding box center [885, 105] width 11 height 17
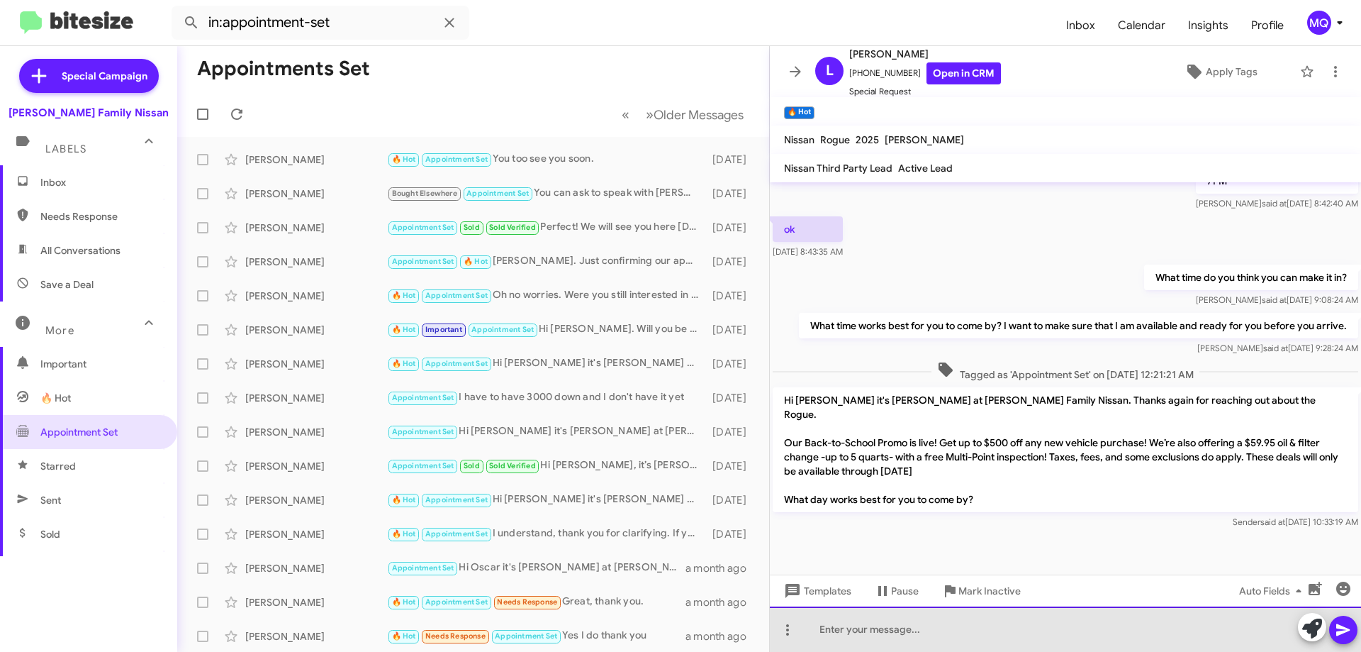
click at [930, 637] on div at bounding box center [1065, 628] width 591 height 45
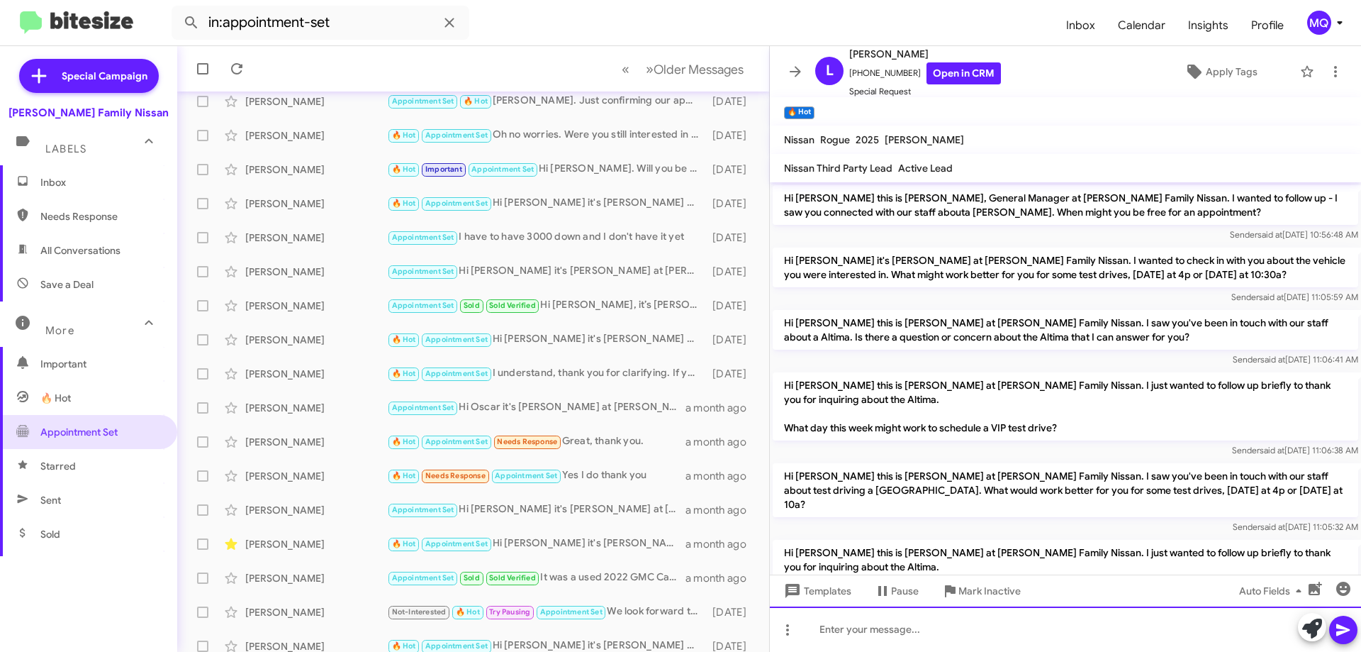
scroll to position [172, 0]
